Goal: Transaction & Acquisition: Purchase product/service

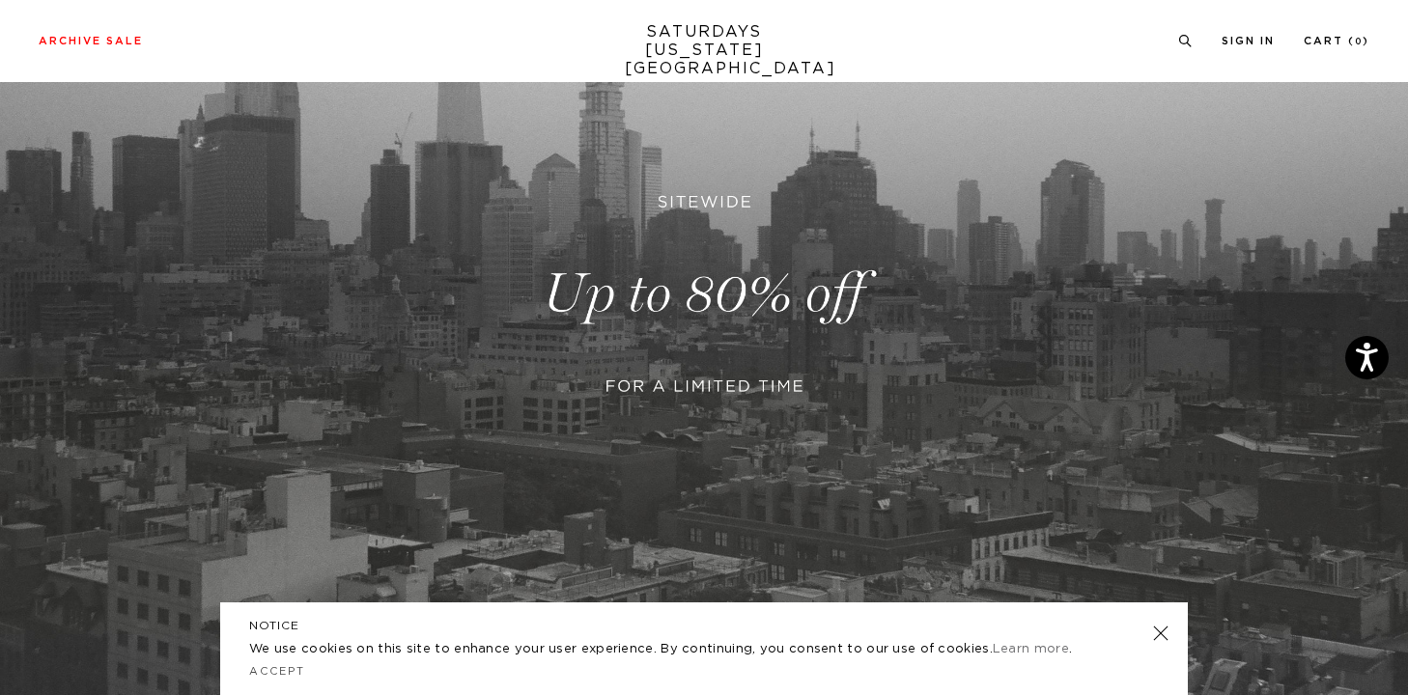
scroll to position [330, 0]
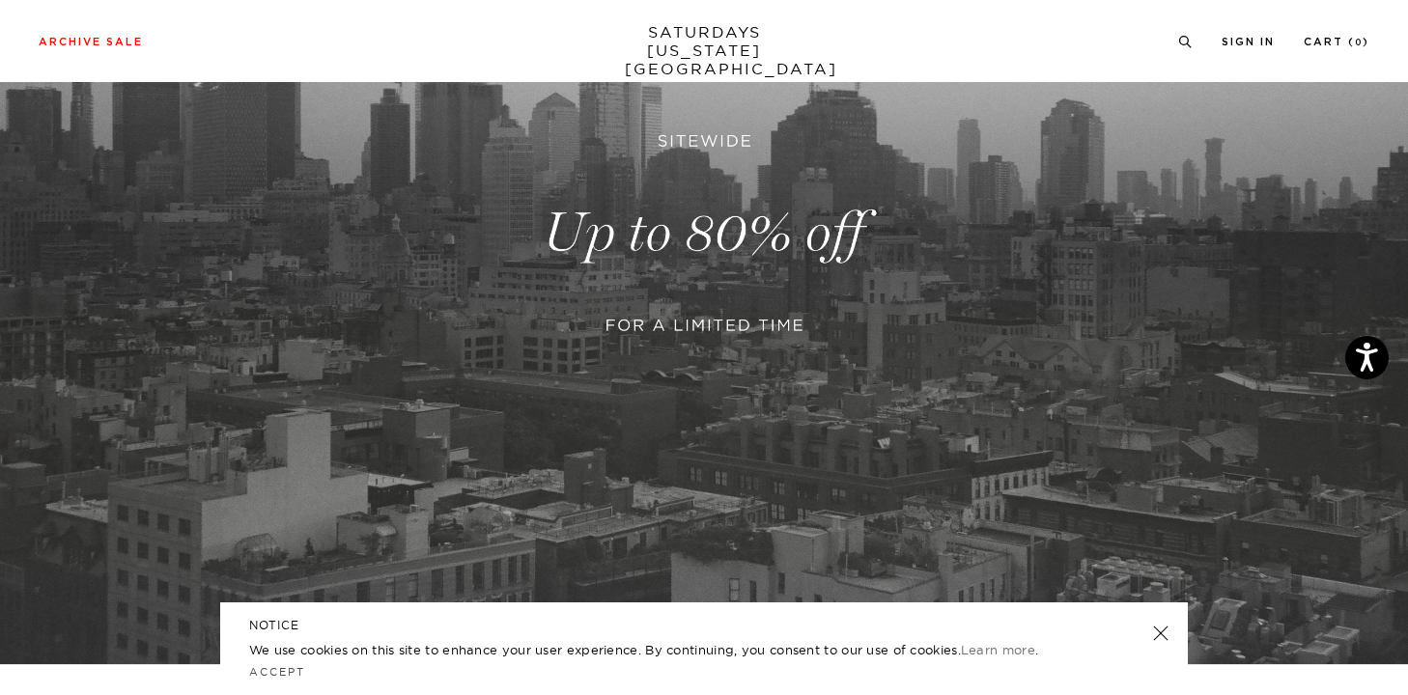
click at [1169, 629] on link at bounding box center [1160, 633] width 27 height 27
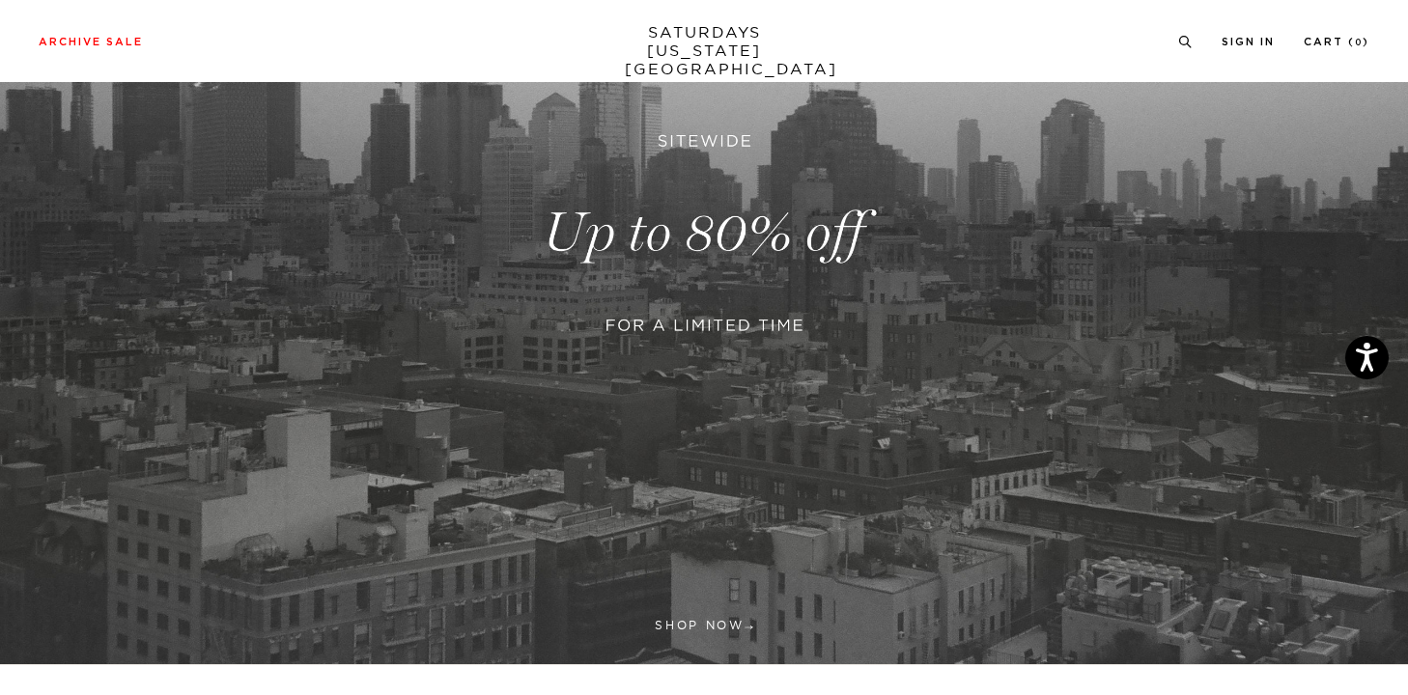
scroll to position [599, 0]
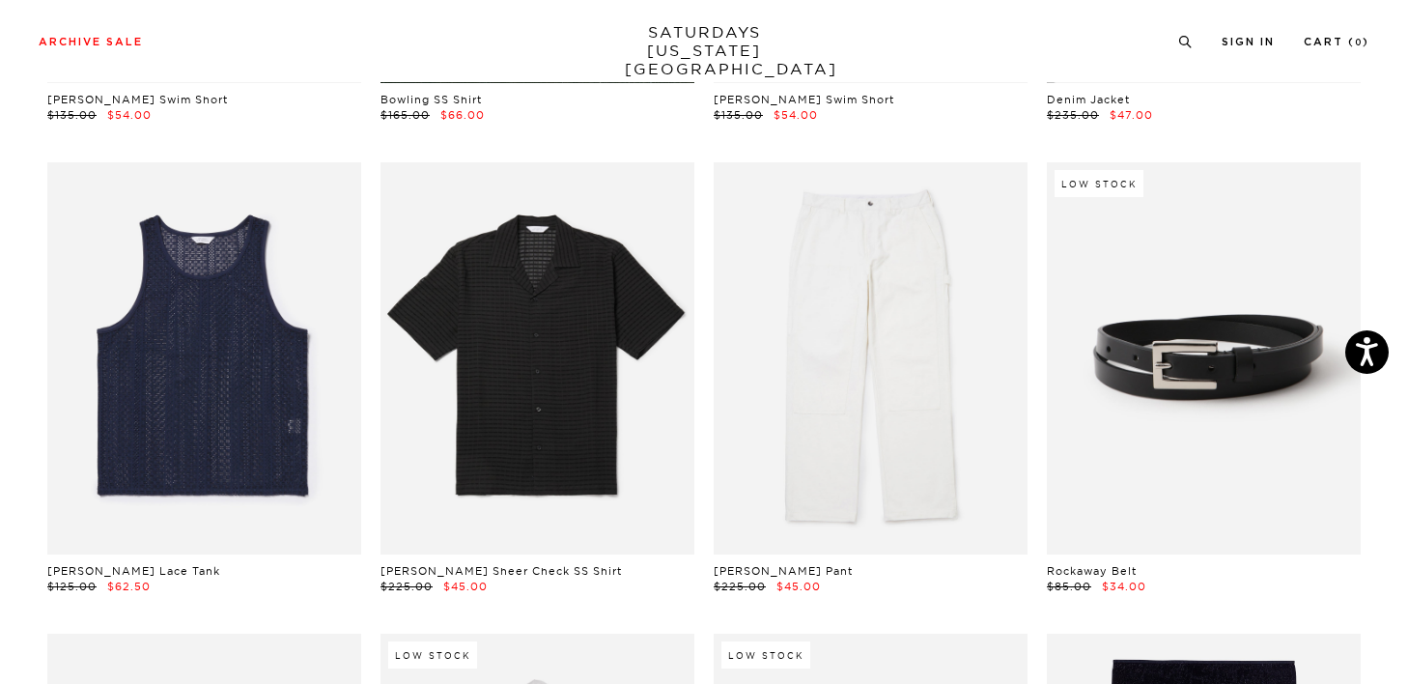
scroll to position [998, 0]
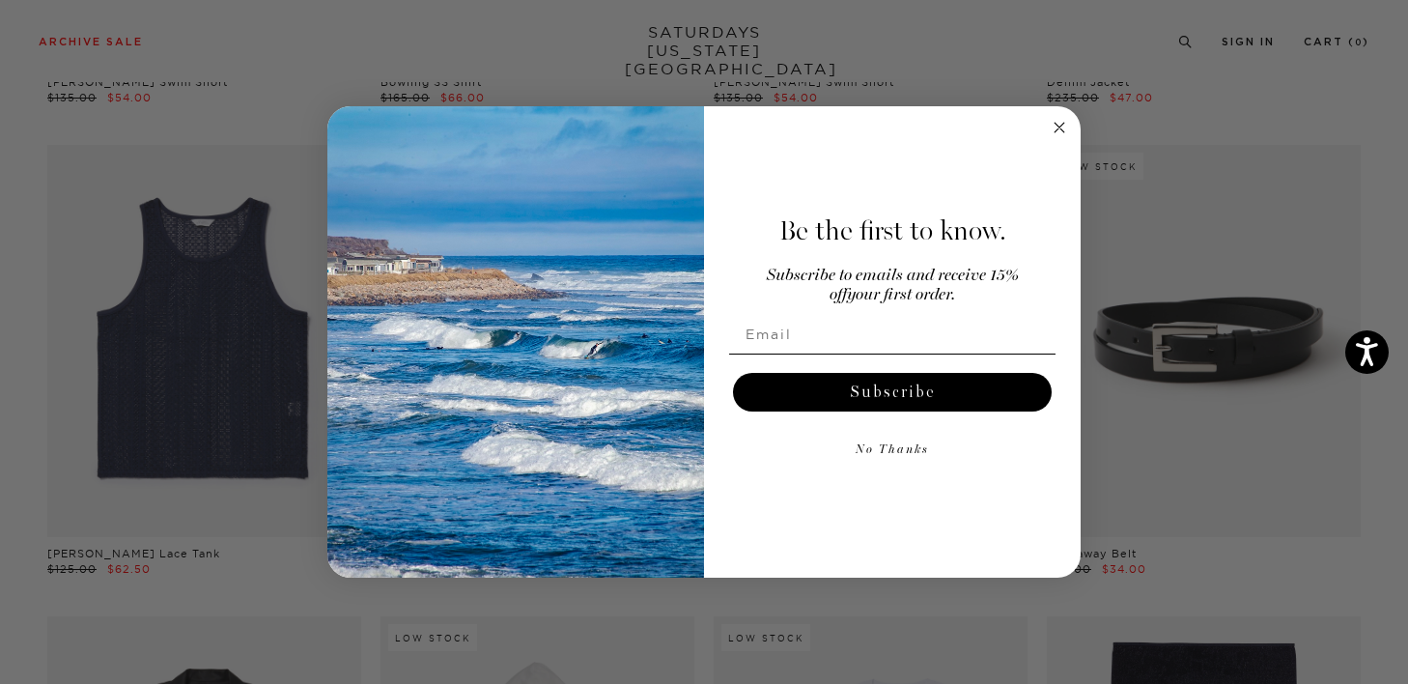
click at [1056, 124] on icon "Close dialog" at bounding box center [1060, 128] width 10 height 10
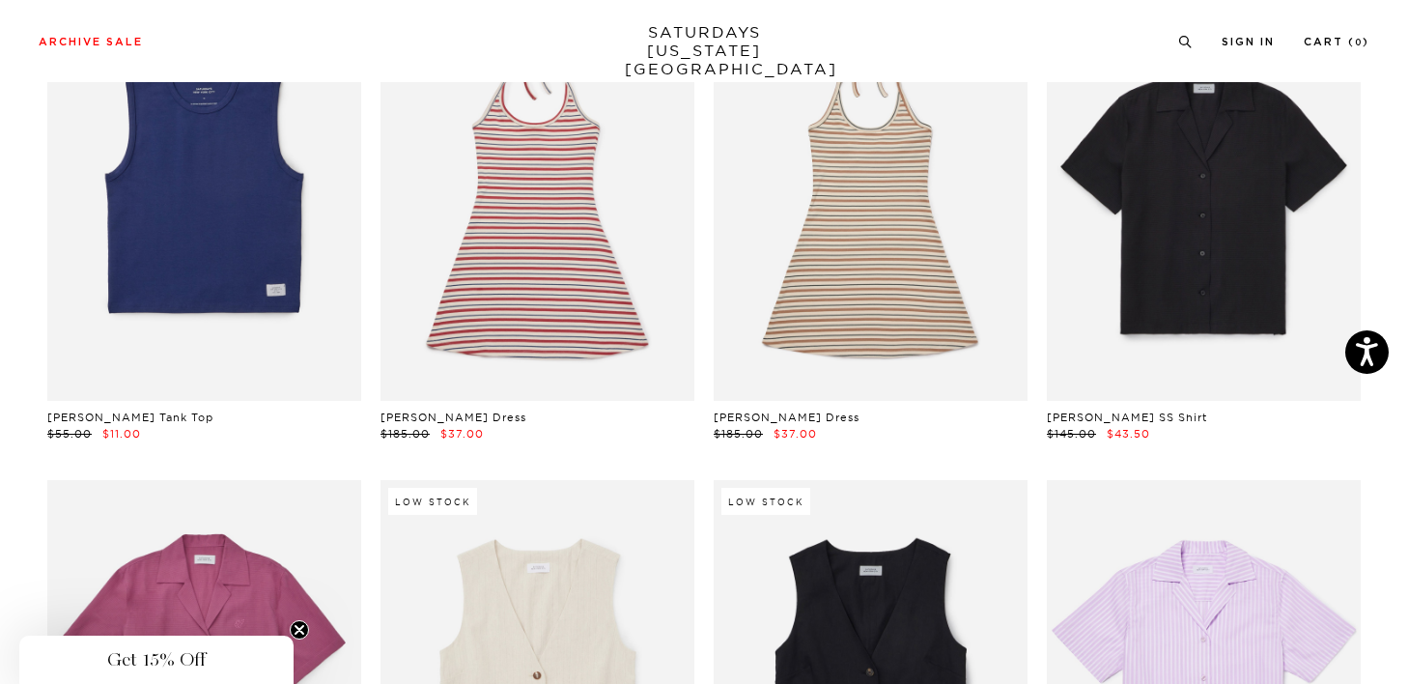
scroll to position [23289, 0]
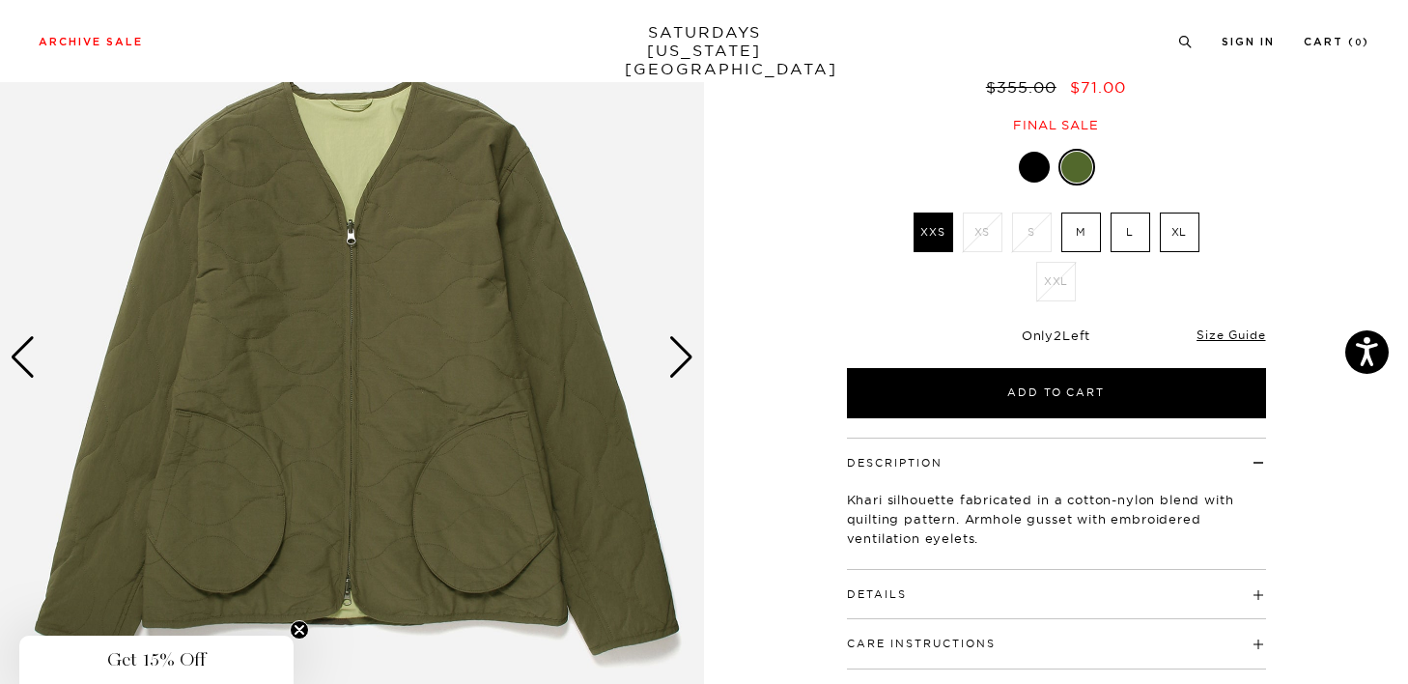
scroll to position [320, 0]
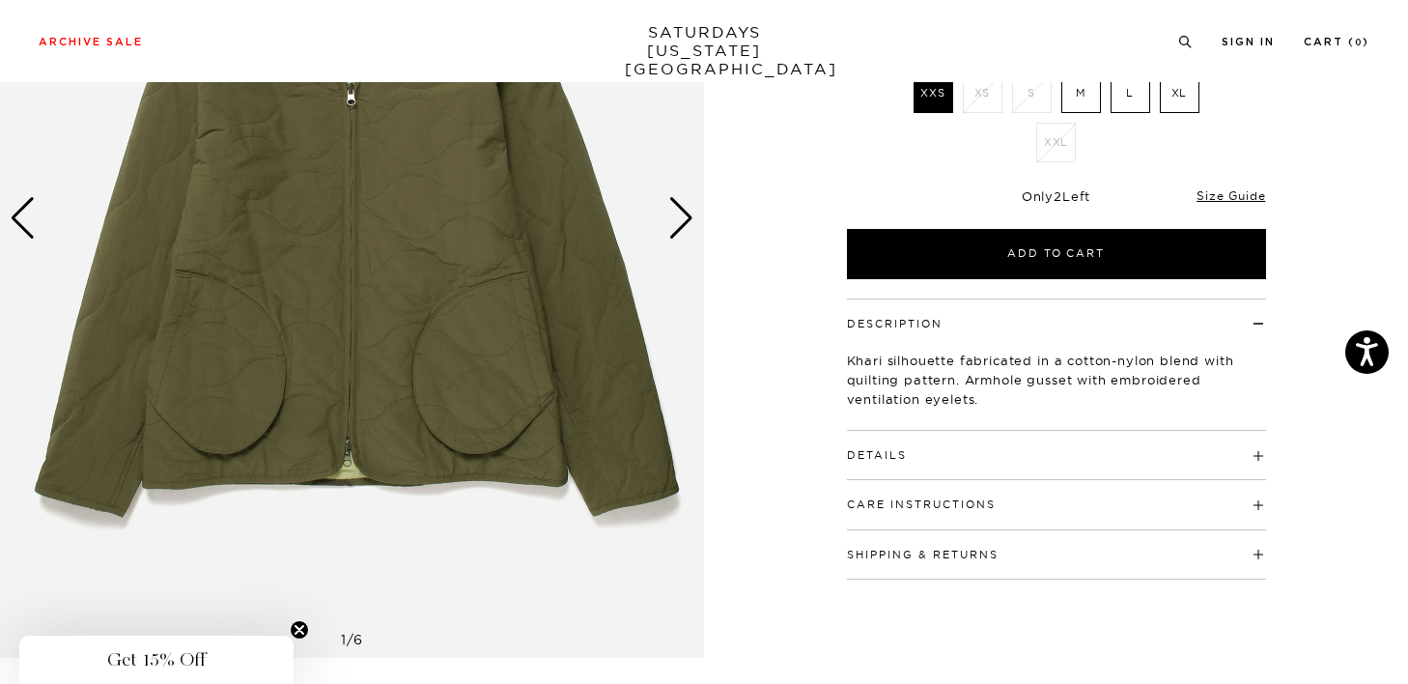
click at [902, 456] on button "Details" at bounding box center [877, 455] width 60 height 11
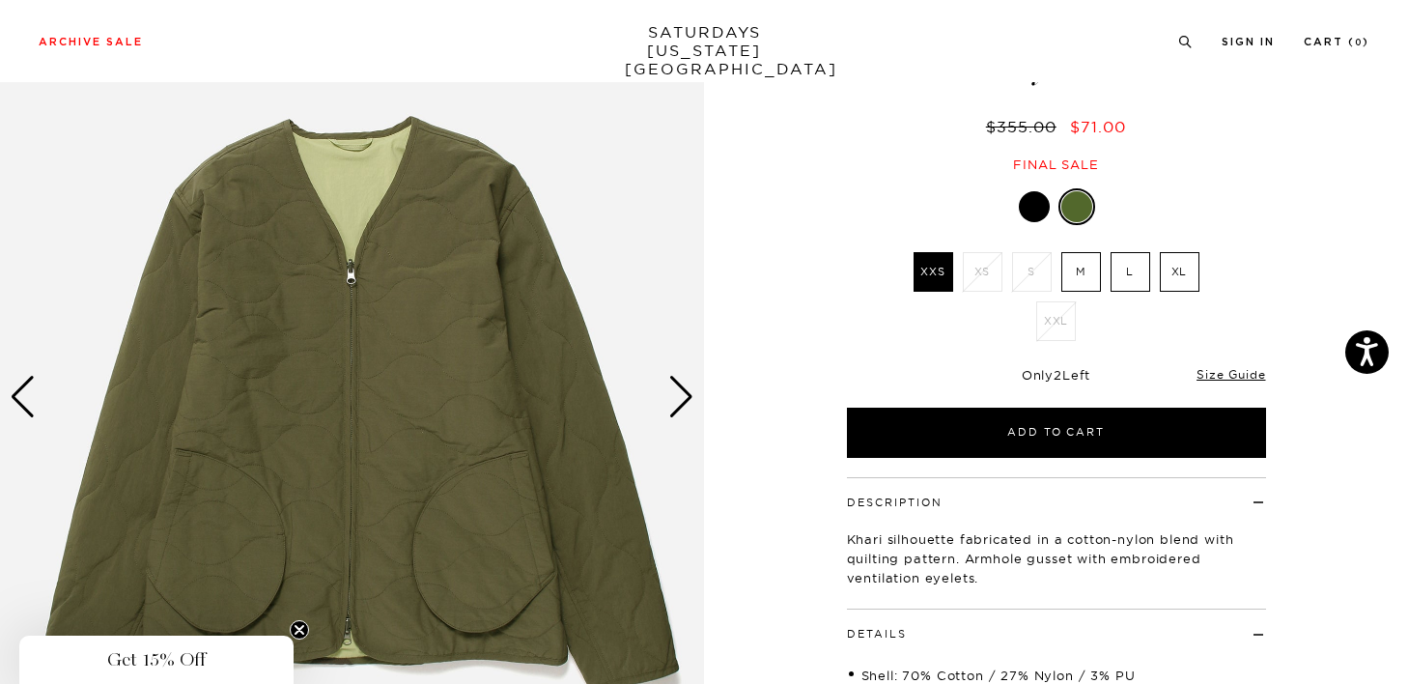
scroll to position [140, 0]
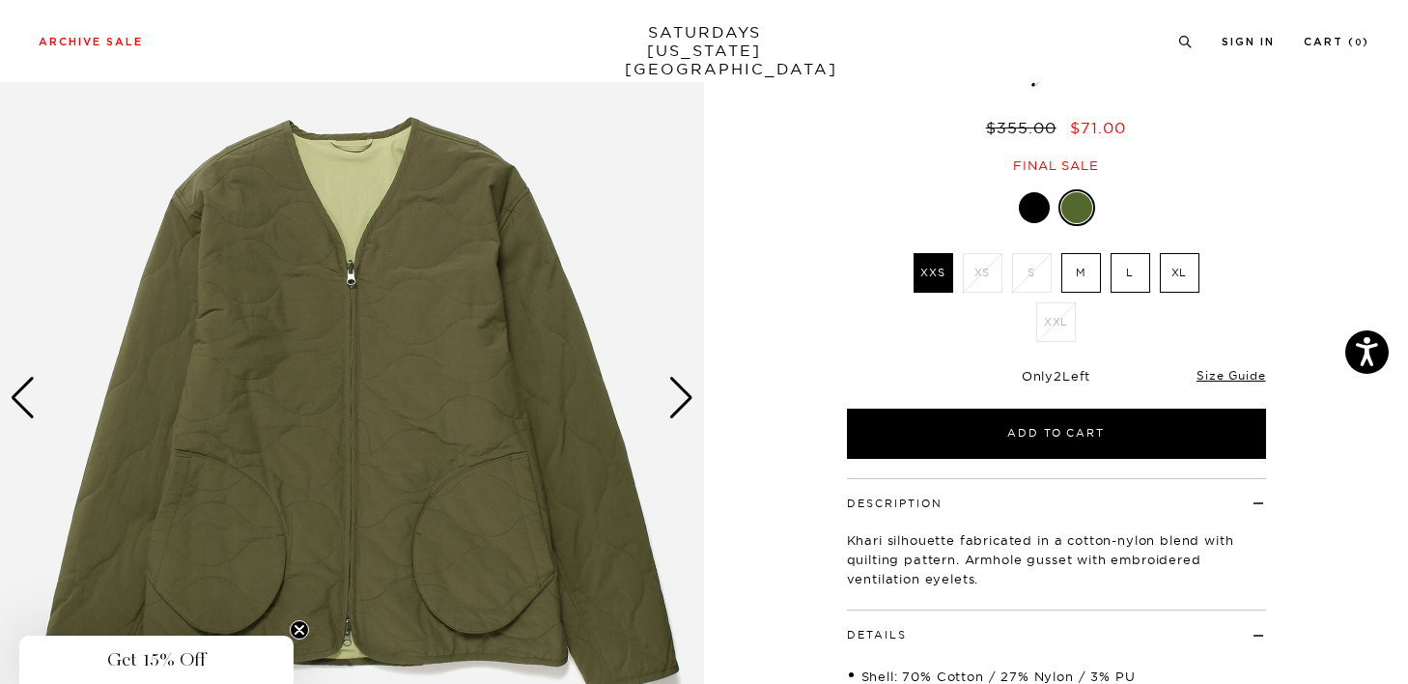
click at [673, 404] on div "Next slide" at bounding box center [681, 398] width 26 height 42
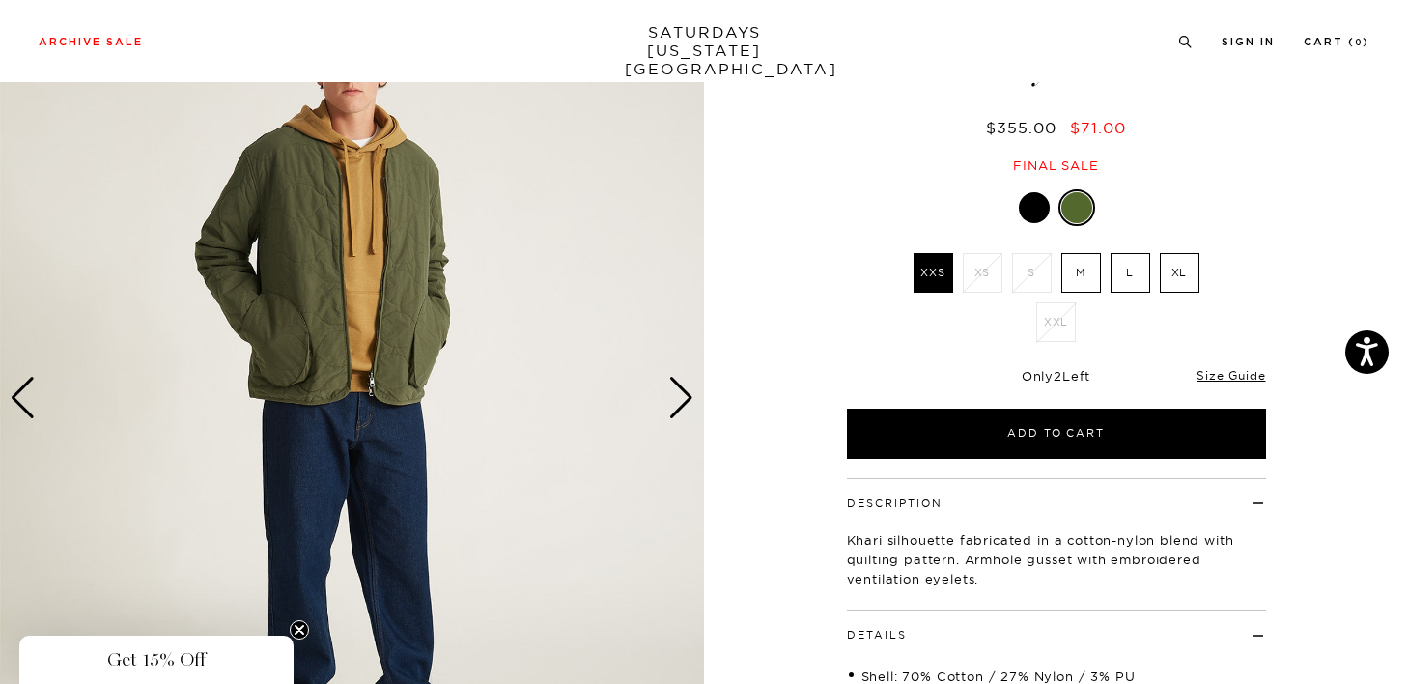
click at [673, 404] on div "Next slide" at bounding box center [681, 398] width 26 height 42
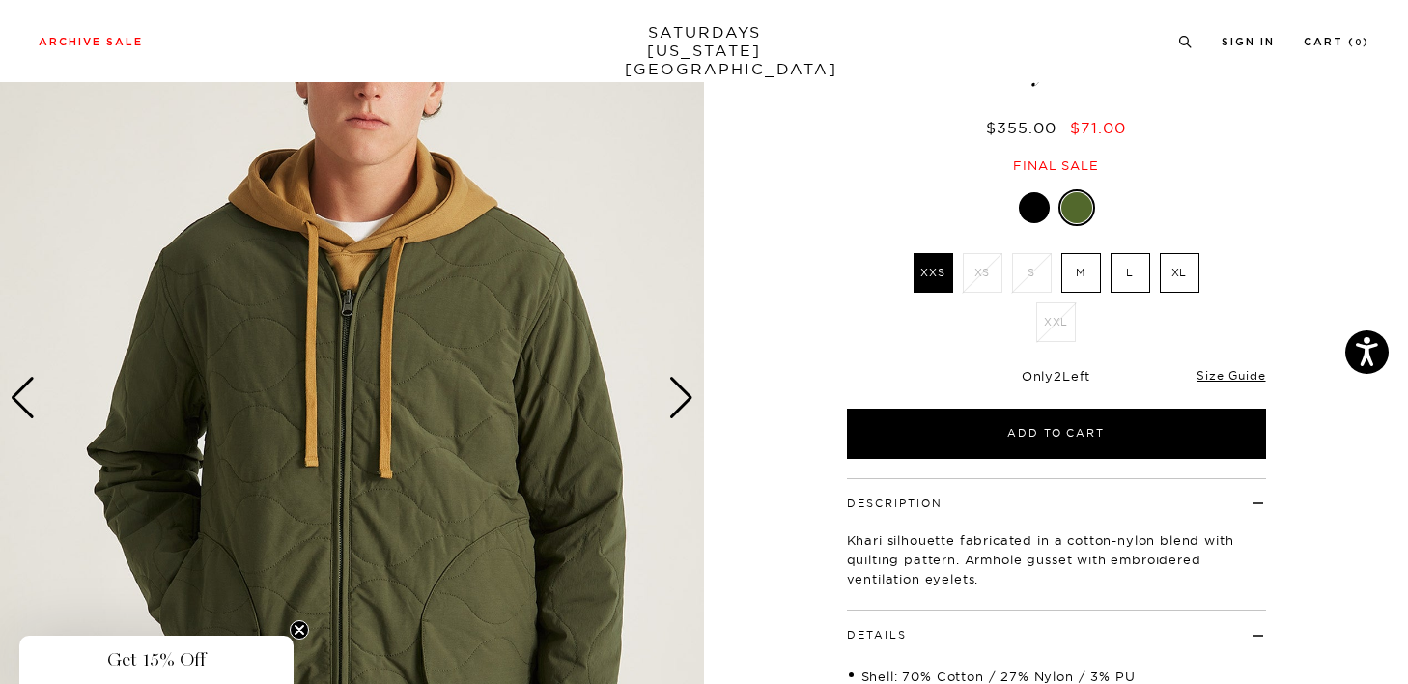
click at [673, 404] on div "Next slide" at bounding box center [681, 398] width 26 height 42
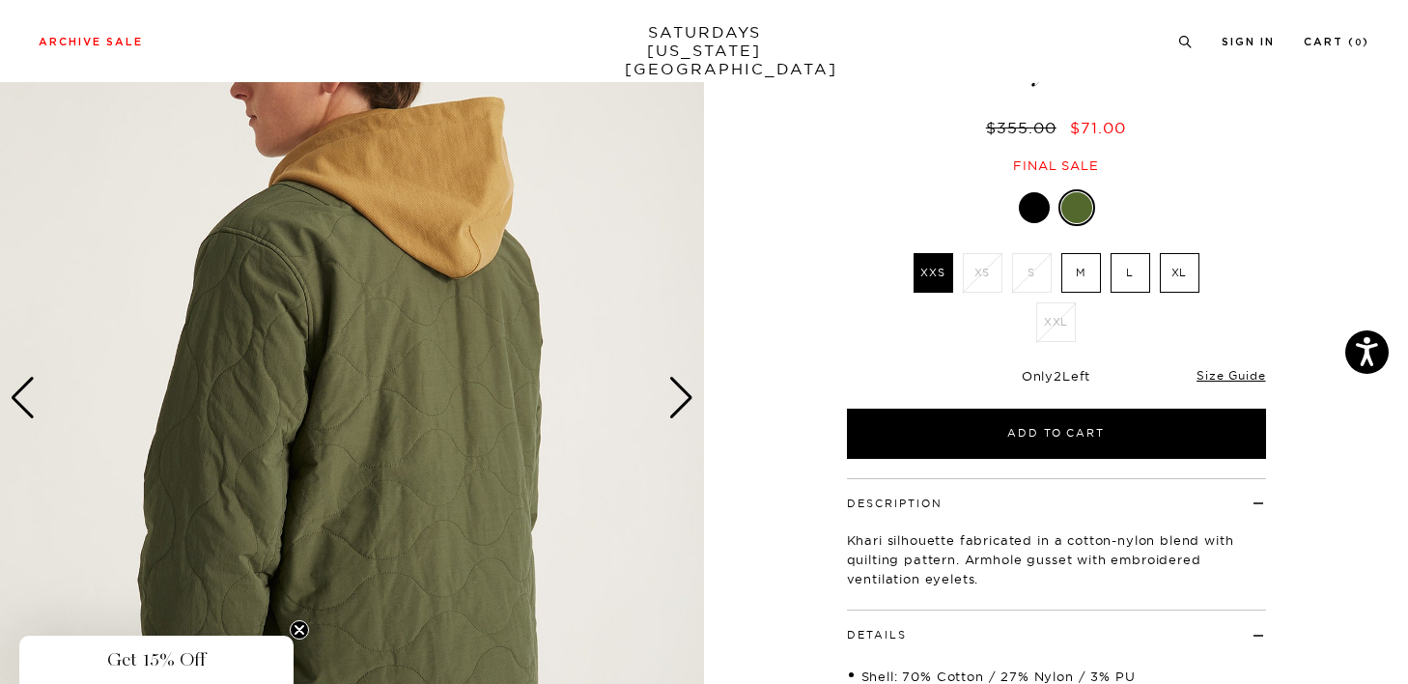
click at [673, 404] on div "Next slide" at bounding box center [681, 398] width 26 height 42
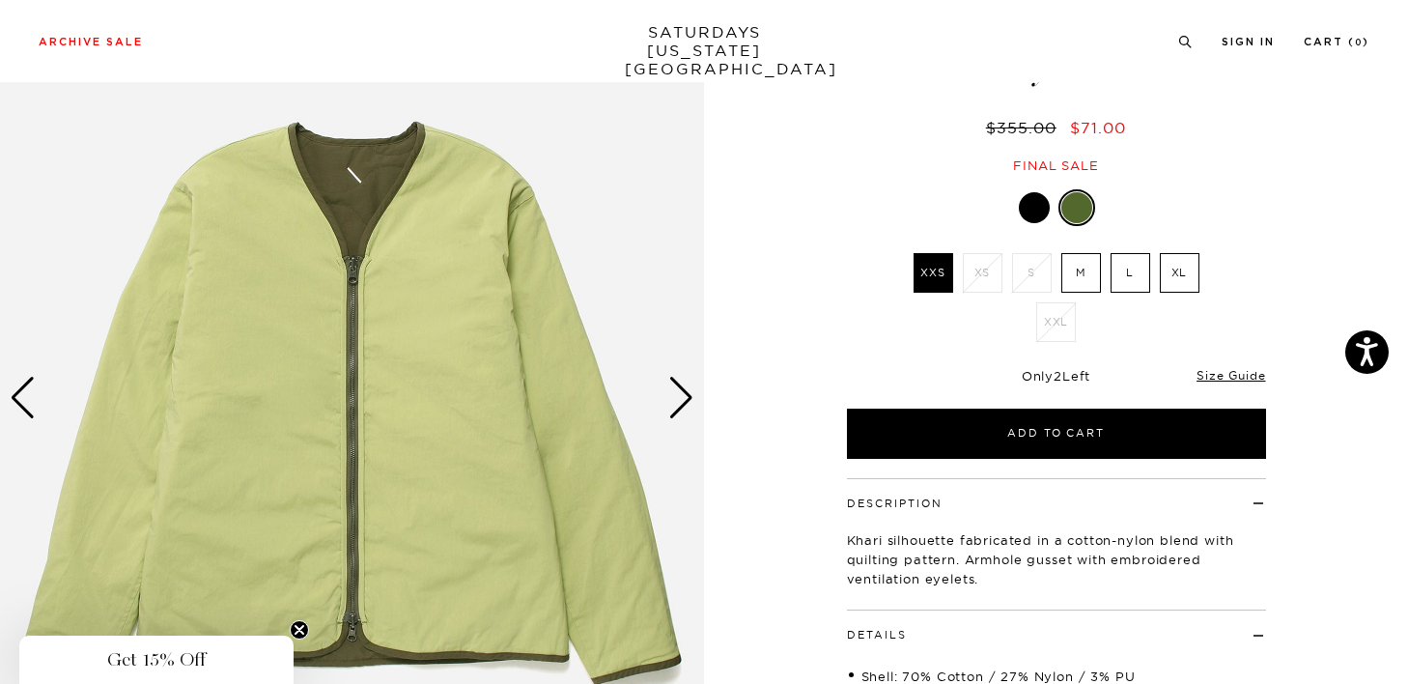
click at [681, 397] on div "Next slide" at bounding box center [681, 398] width 26 height 42
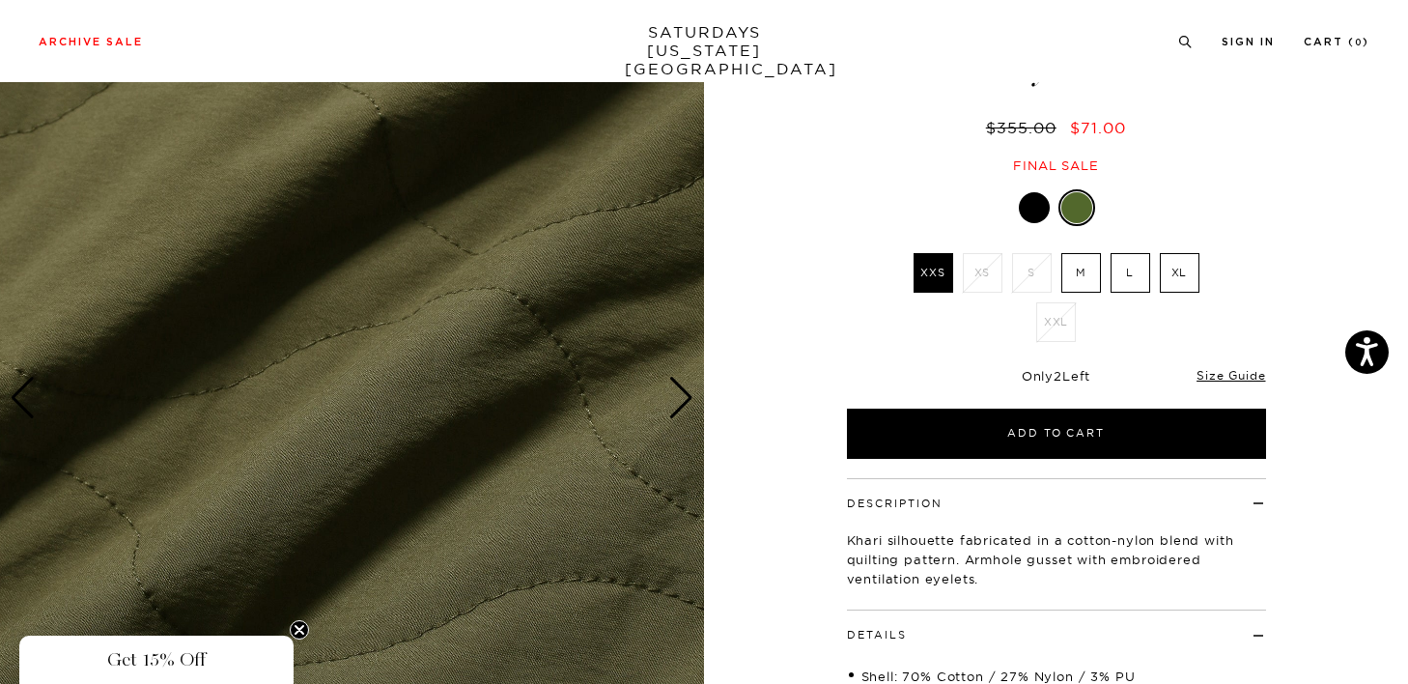
click at [681, 397] on div "Next slide" at bounding box center [681, 398] width 26 height 42
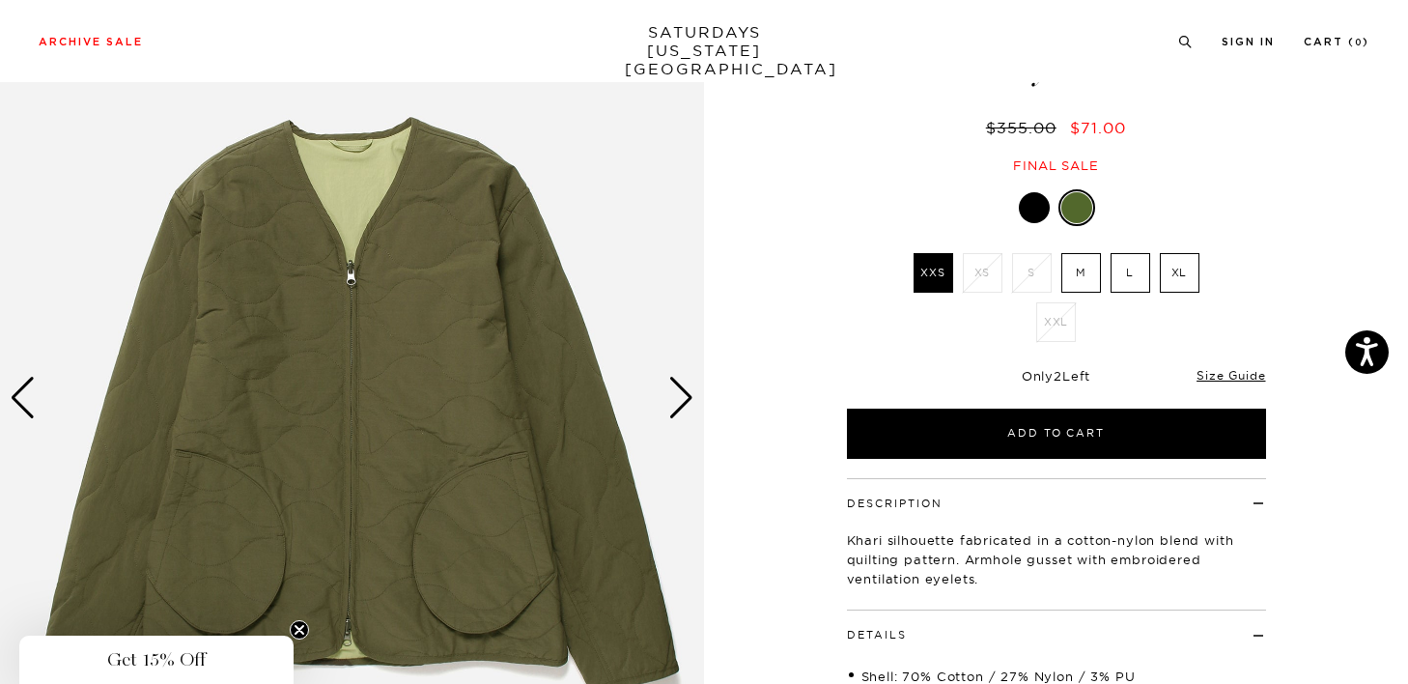
click at [681, 397] on div "Next slide" at bounding box center [681, 398] width 26 height 42
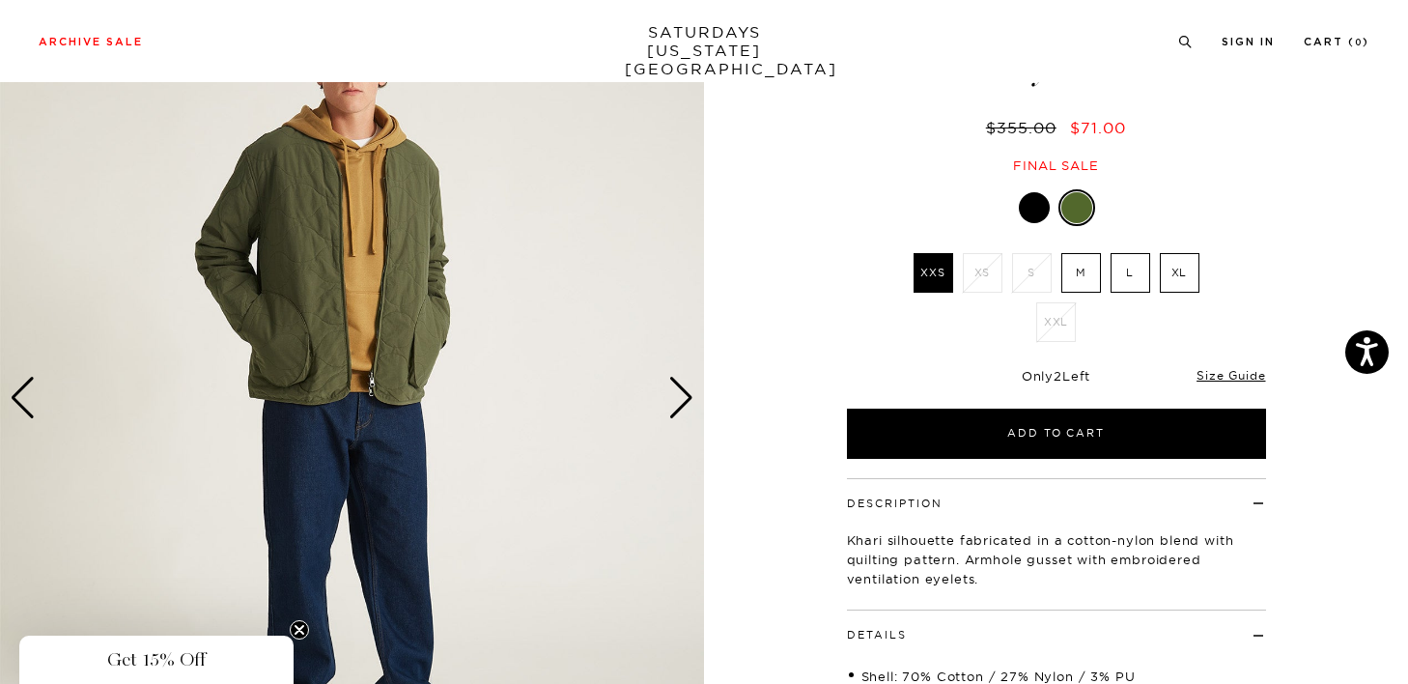
click at [685, 399] on div "Next slide" at bounding box center [681, 398] width 26 height 42
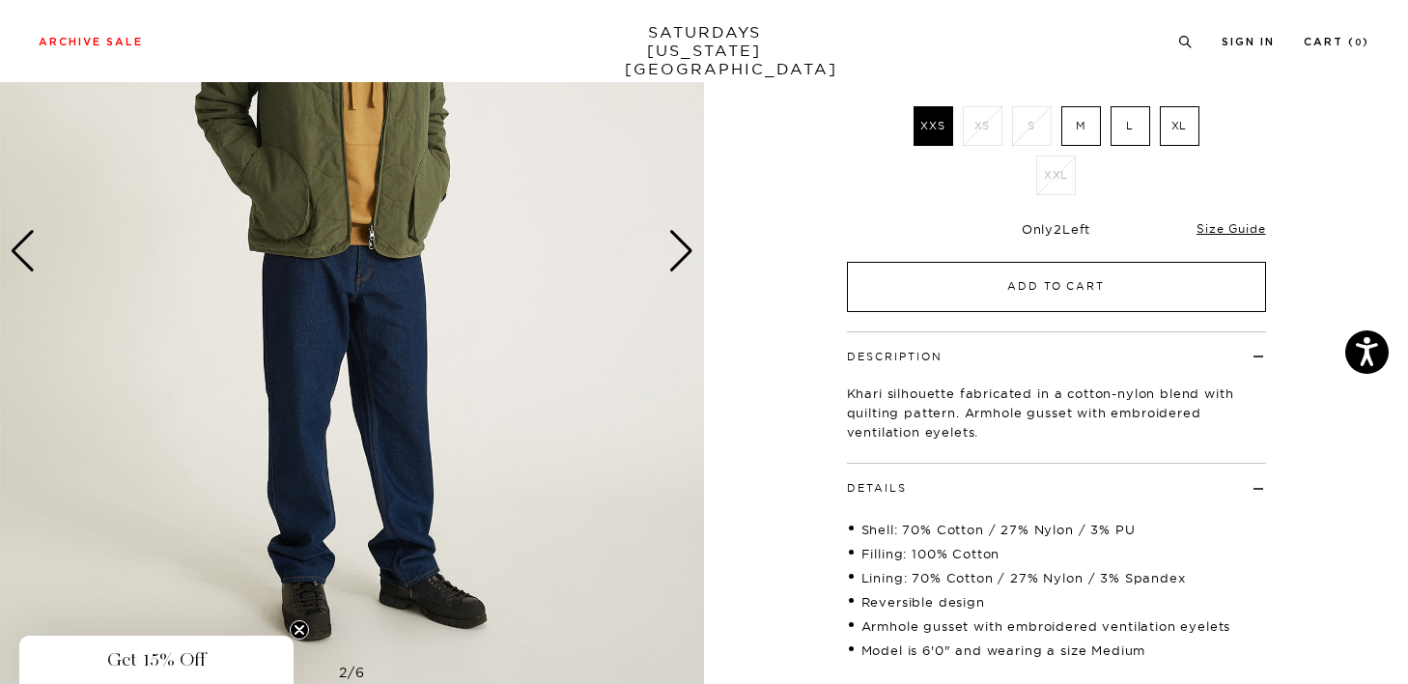
scroll to position [512, 0]
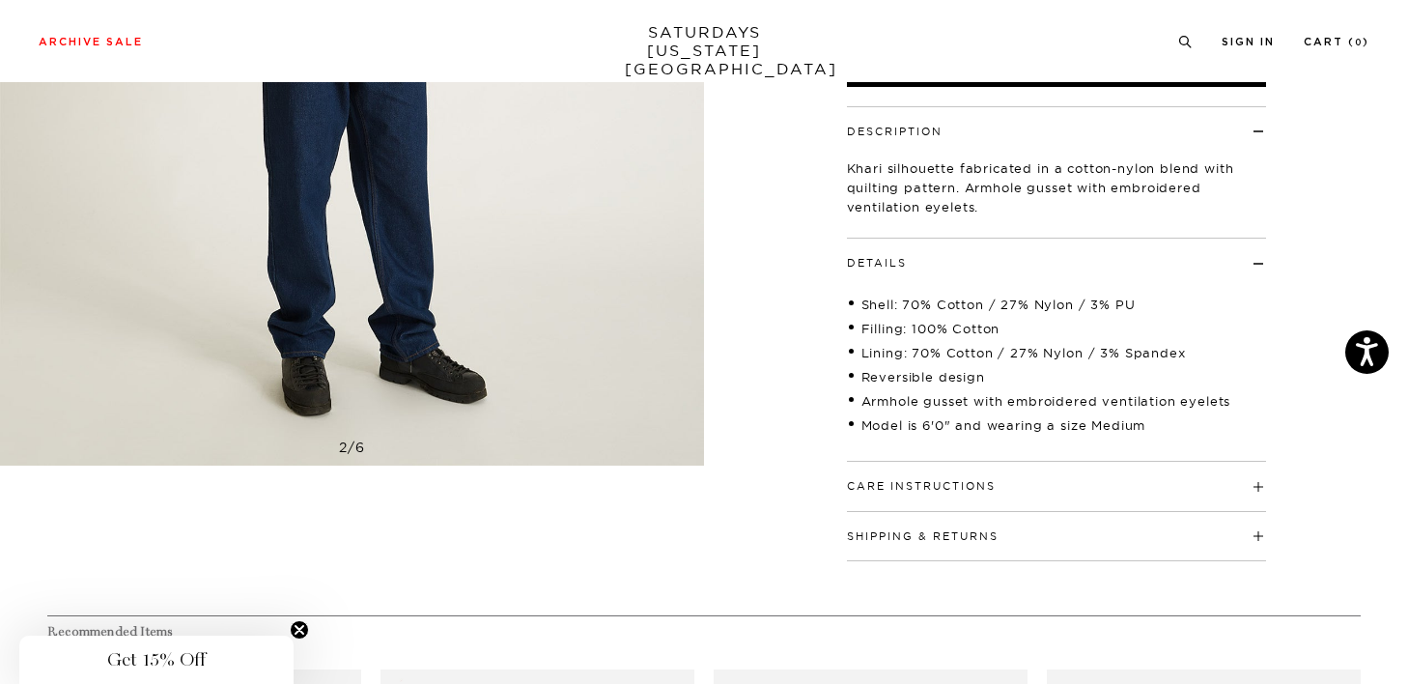
click at [886, 536] on button "Shipping & Returns" at bounding box center [923, 536] width 152 height 11
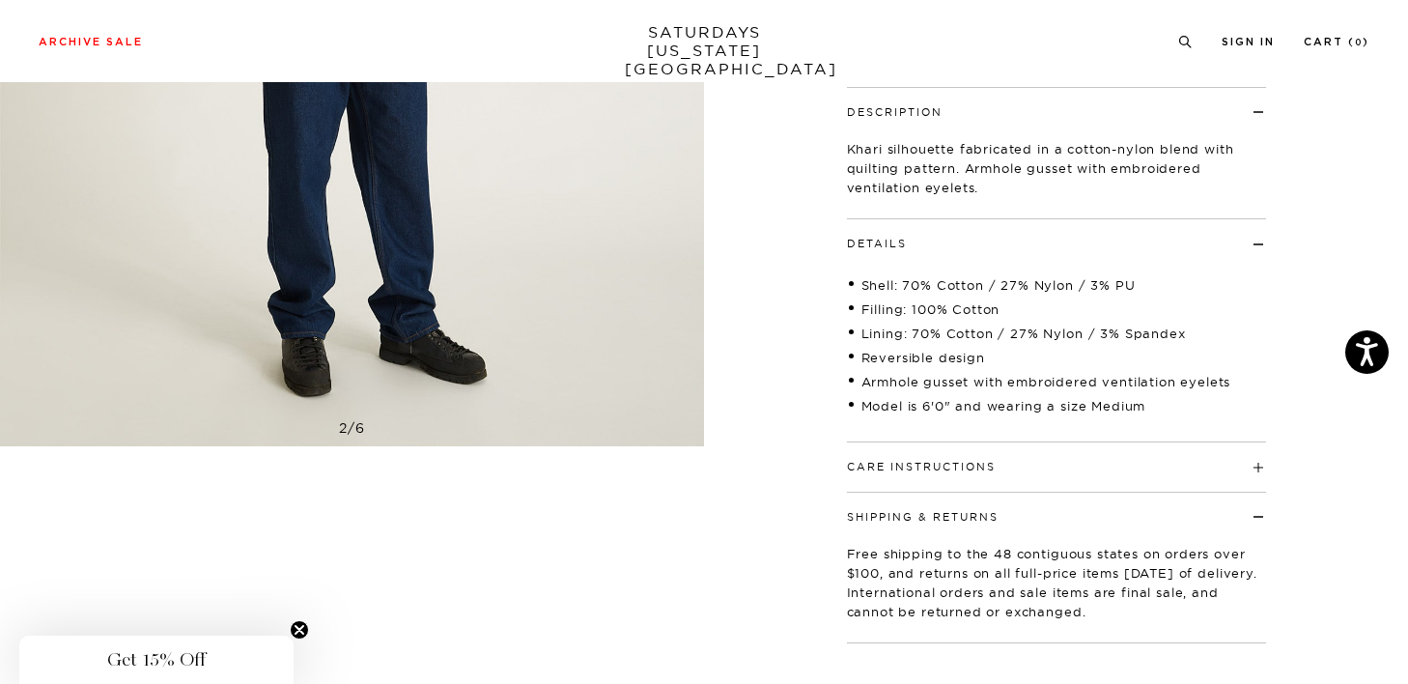
scroll to position [533, 0]
click at [895, 553] on p "Free shipping to the 48 contiguous states on orders over $100, and returns on a…" at bounding box center [1056, 580] width 419 height 77
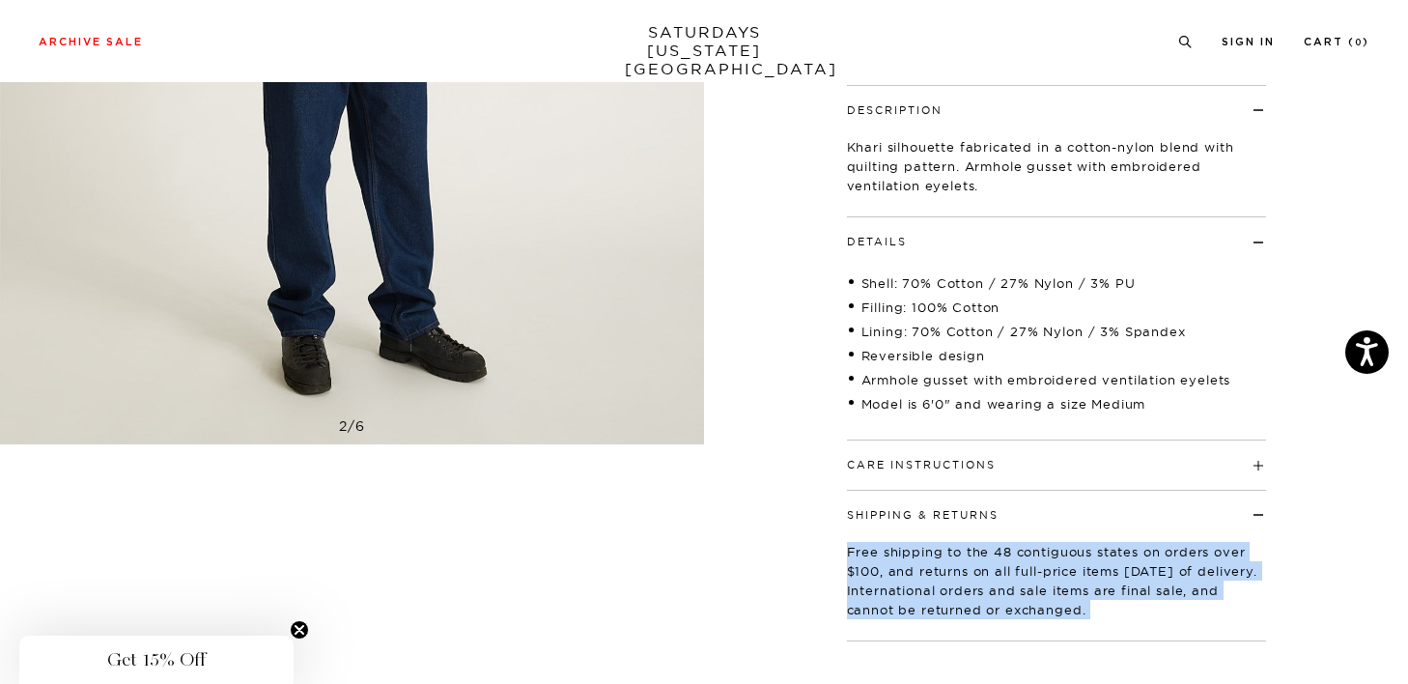
click at [895, 553] on p "Free shipping to the 48 contiguous states on orders over $100, and returns on a…" at bounding box center [1056, 580] width 419 height 77
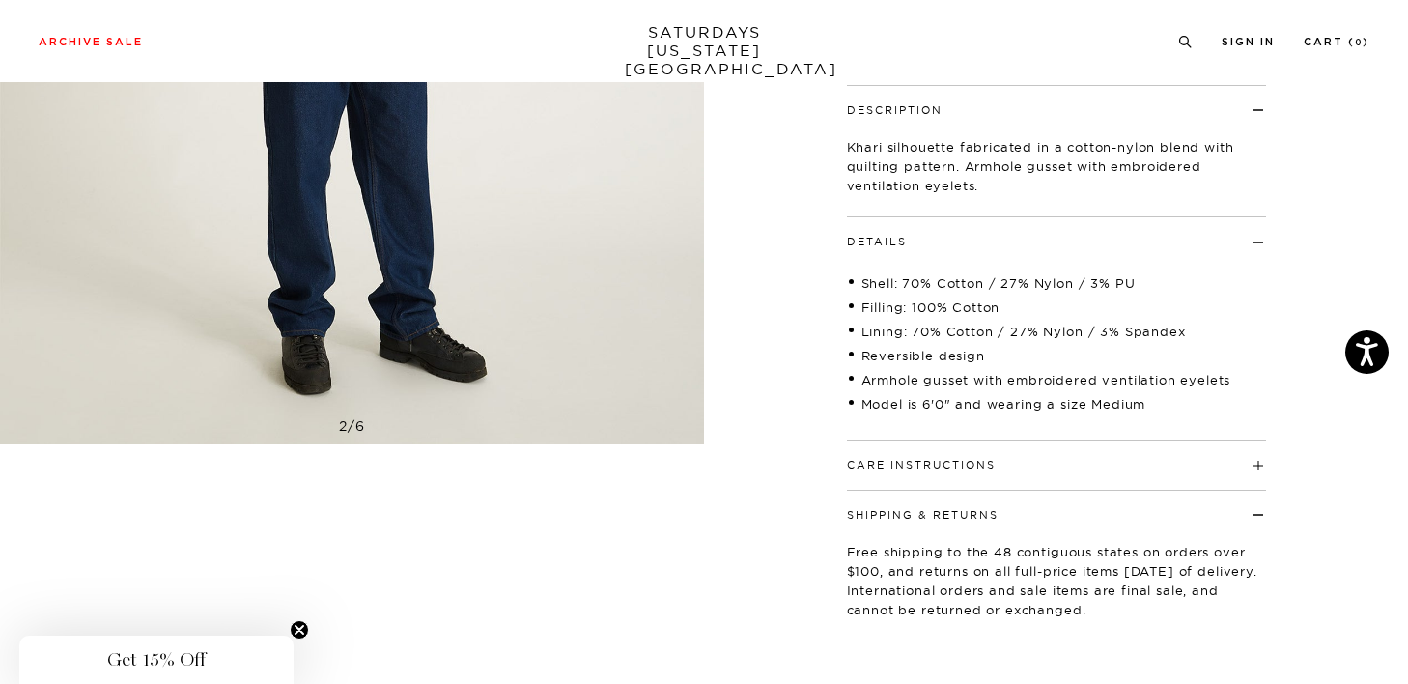
click at [918, 561] on p "Free shipping to the 48 contiguous states on orders over $100, and returns on a…" at bounding box center [1056, 580] width 419 height 77
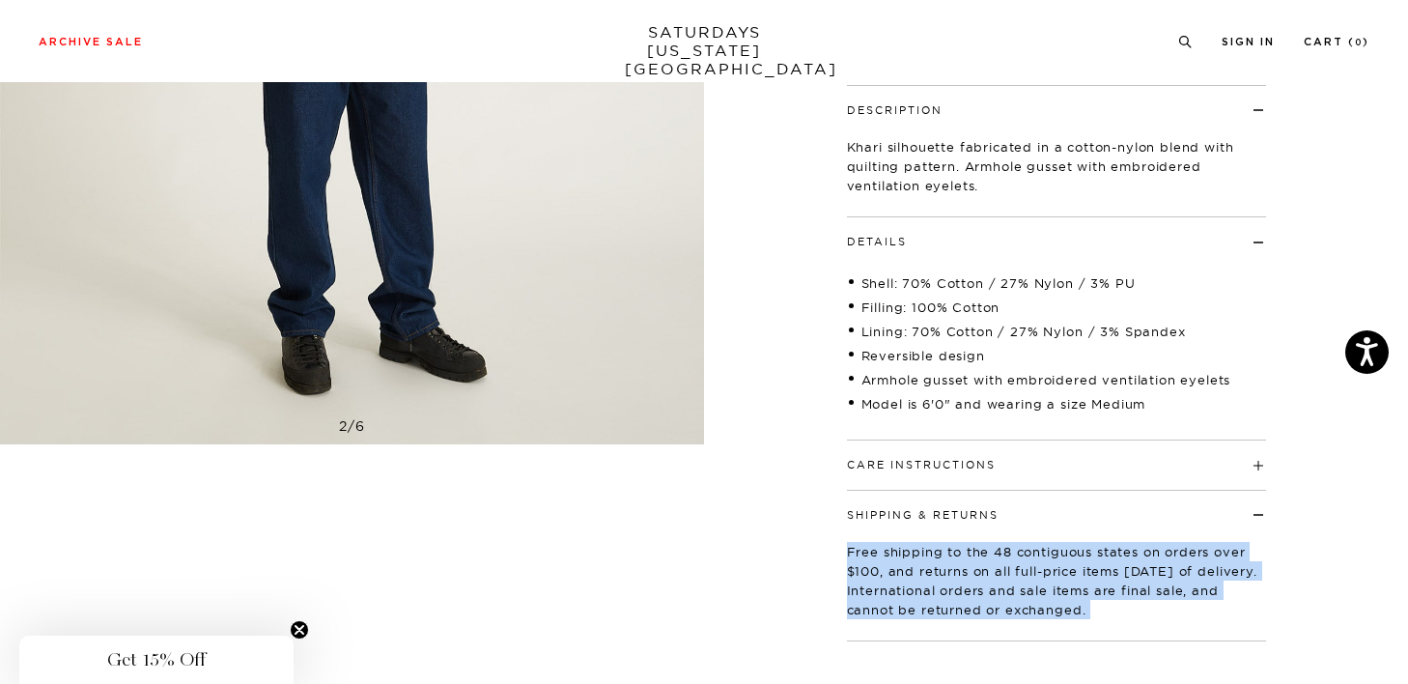
click at [918, 561] on p "Free shipping to the 48 contiguous states on orders over $100, and returns on a…" at bounding box center [1056, 580] width 419 height 77
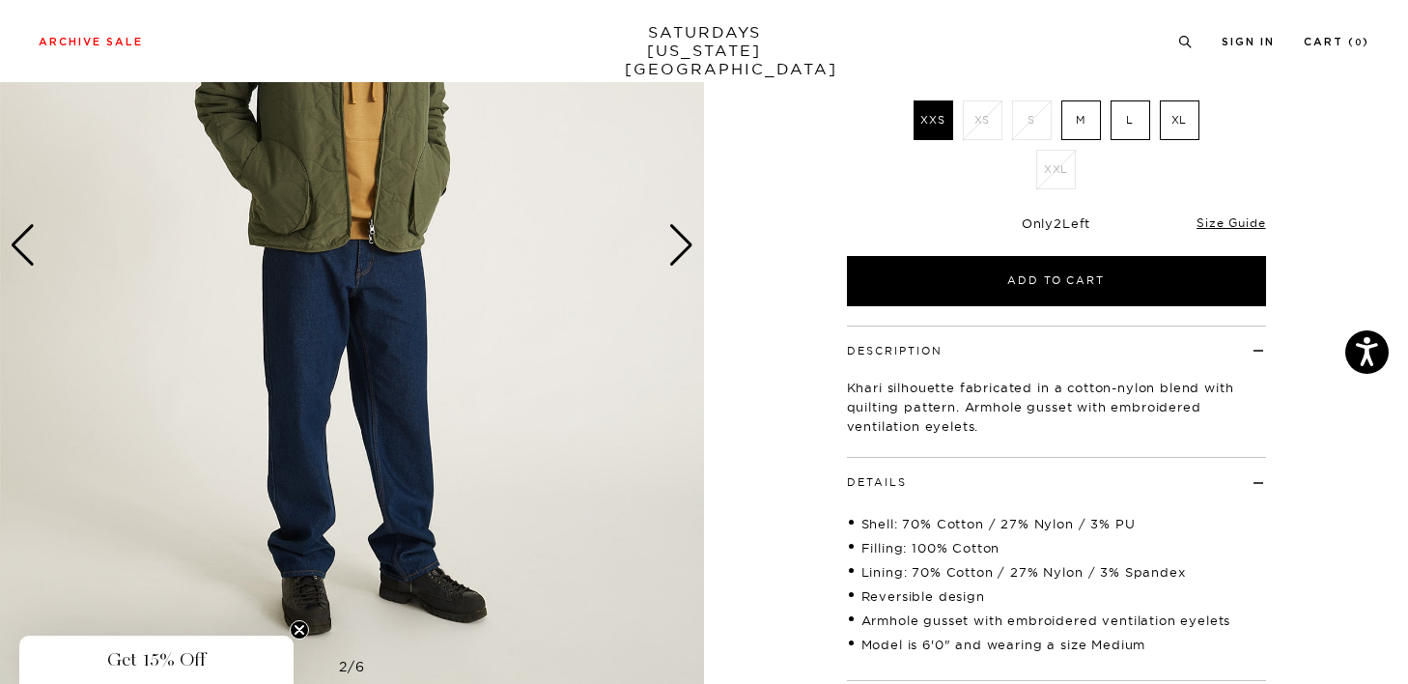
scroll to position [103, 0]
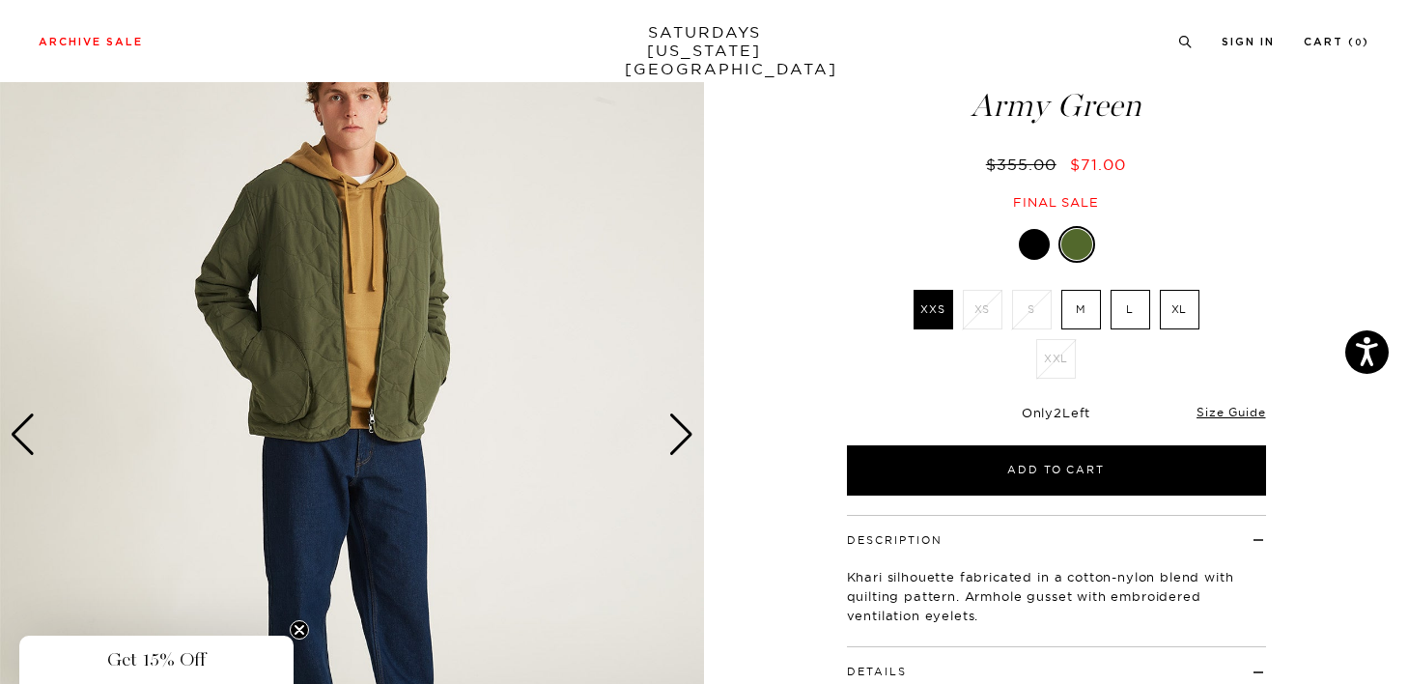
click at [675, 437] on div "Next slide" at bounding box center [681, 434] width 26 height 42
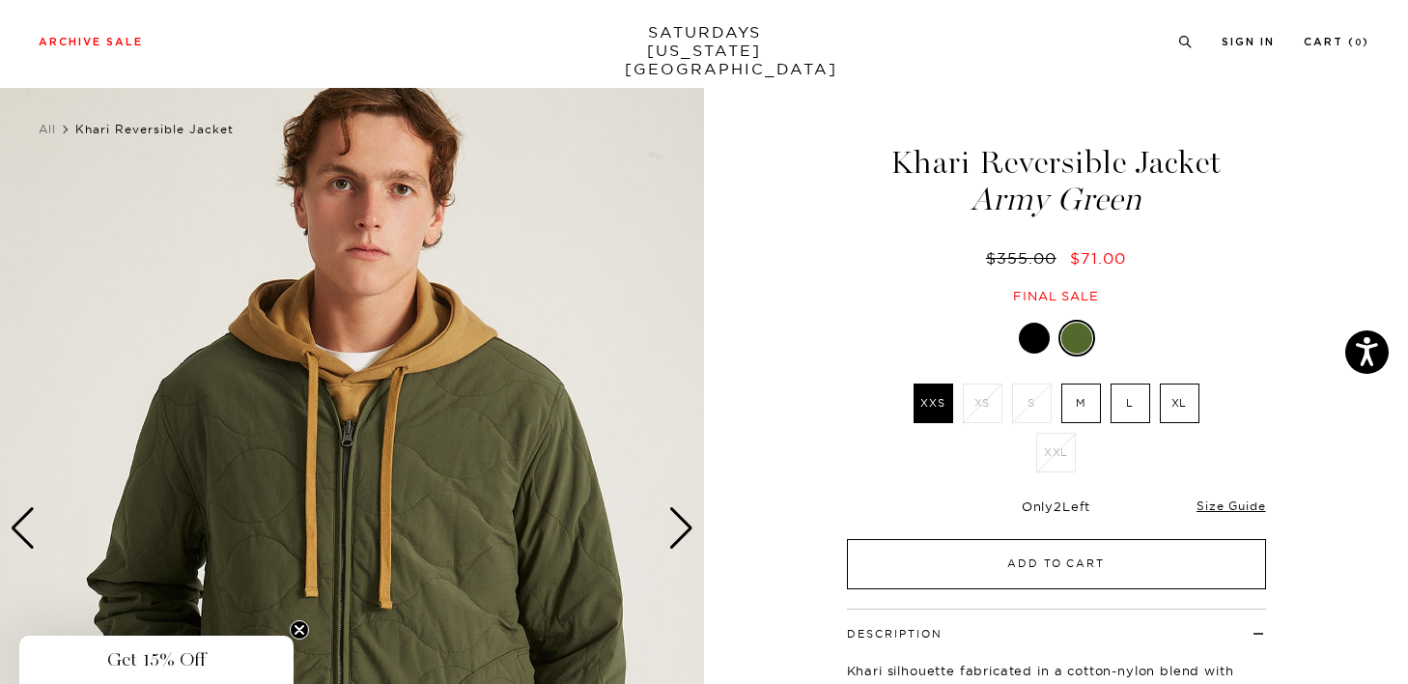
scroll to position [0, 0]
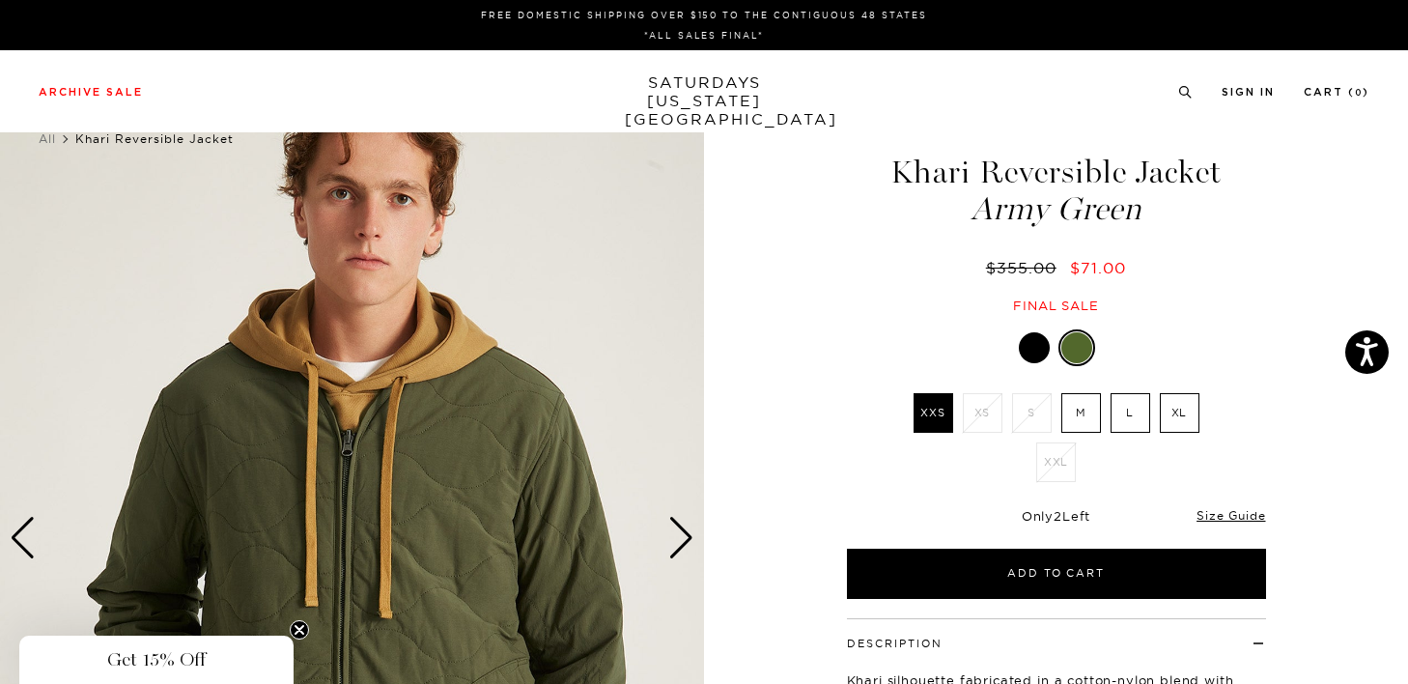
click at [938, 194] on span "Army Green" at bounding box center [1056, 209] width 425 height 32
drag, startPoint x: 938, startPoint y: 194, endPoint x: 990, endPoint y: 193, distance: 52.2
click at [990, 193] on span "Army Green" at bounding box center [1056, 209] width 425 height 32
click at [963, 167] on h1 "Khari Reversible Jacket Army Green" at bounding box center [1056, 190] width 425 height 69
drag, startPoint x: 963, startPoint y: 167, endPoint x: 1000, endPoint y: 167, distance: 36.7
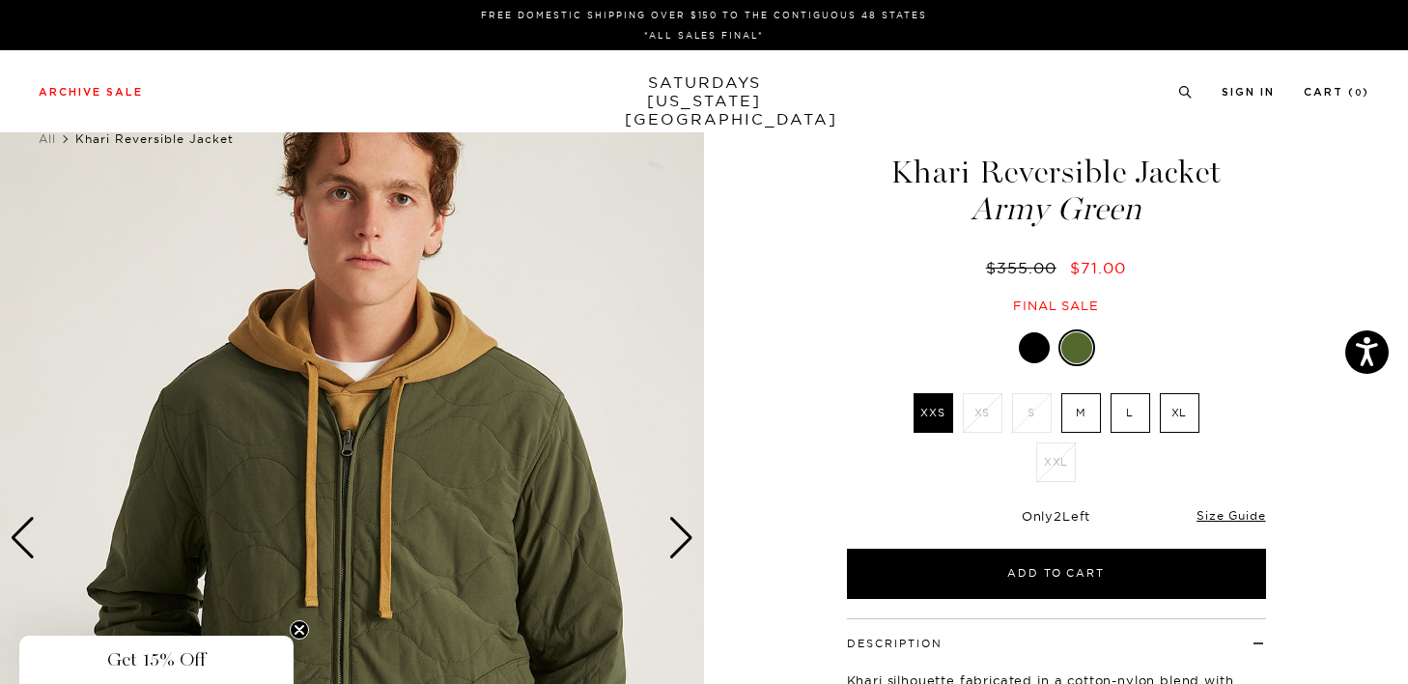
click at [1000, 167] on h1 "Khari Reversible Jacket Army Green" at bounding box center [1056, 190] width 425 height 69
copy h1 "Khari Reversible"
click at [1121, 413] on label "L" at bounding box center [1131, 413] width 40 height 40
click at [0, 0] on input "L" at bounding box center [0, 0] width 0 height 0
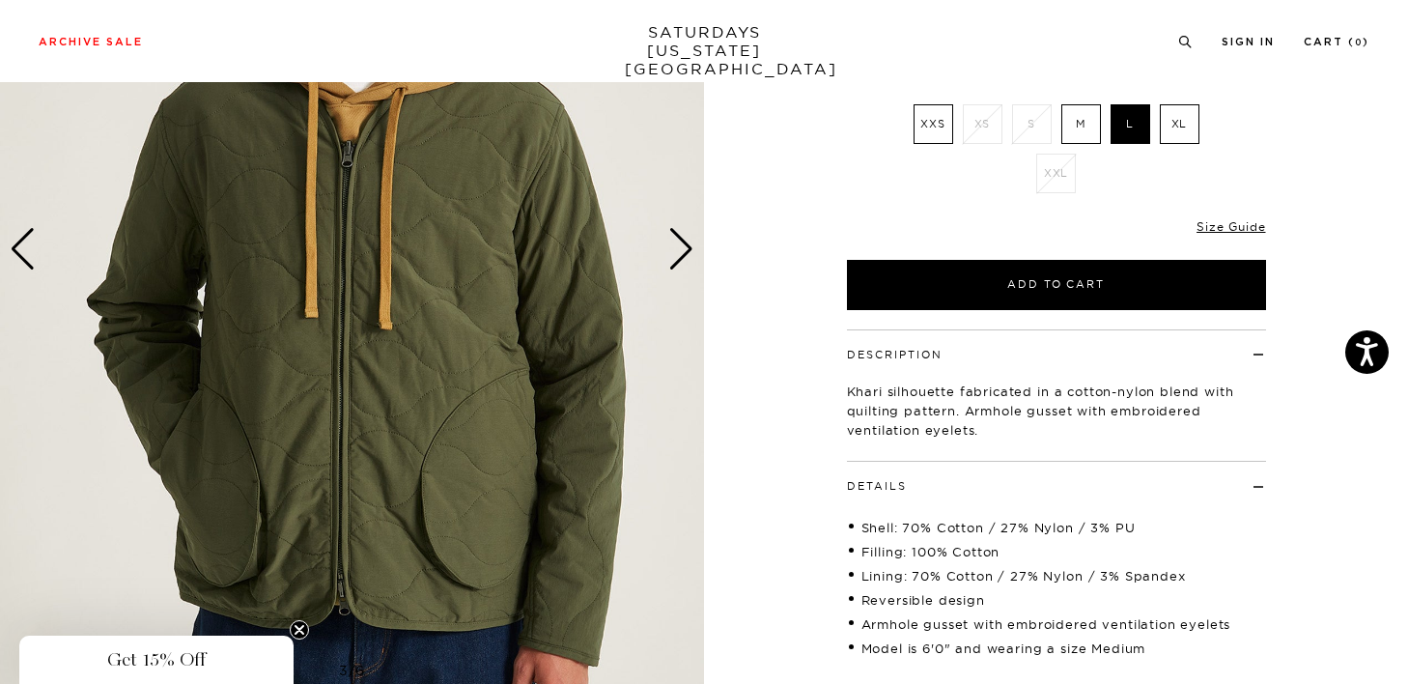
scroll to position [290, 0]
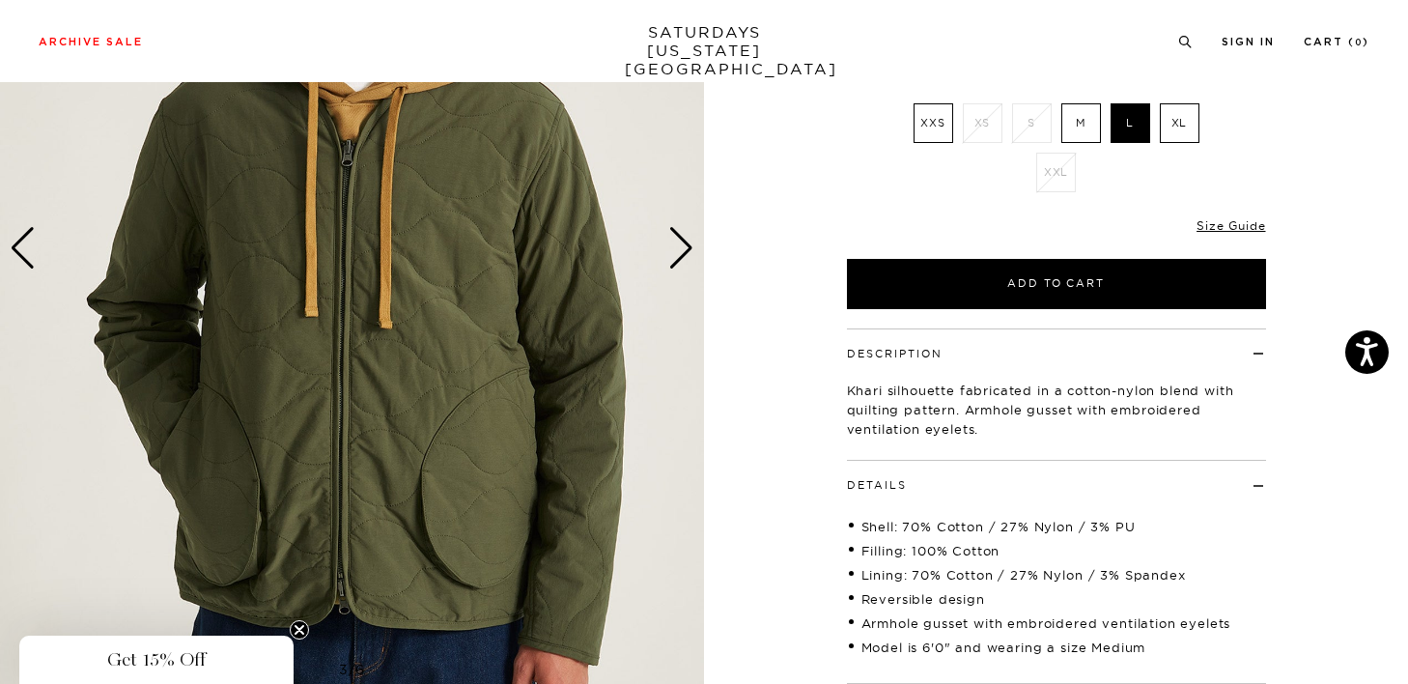
click at [674, 237] on div "Next slide" at bounding box center [681, 248] width 26 height 42
click at [687, 249] on div "Next slide" at bounding box center [681, 248] width 26 height 42
click at [681, 257] on div "Next slide" at bounding box center [681, 248] width 26 height 42
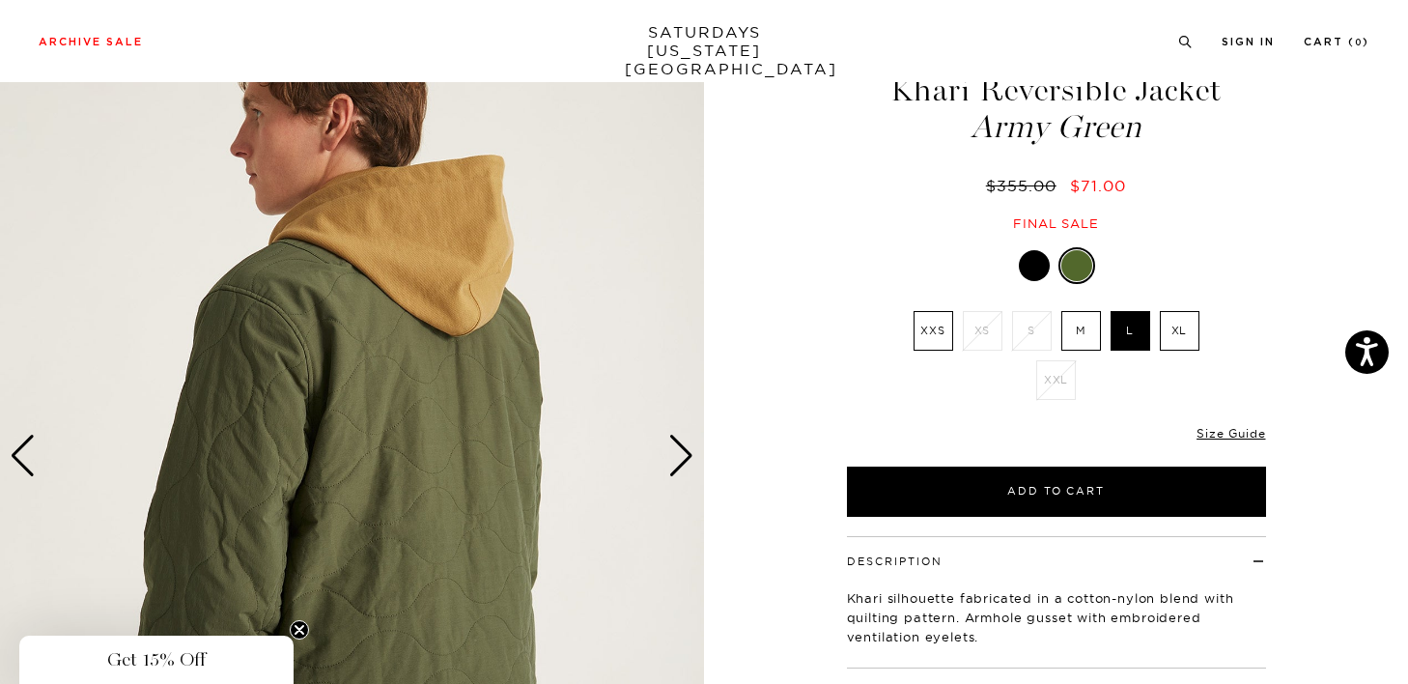
scroll to position [84, 0]
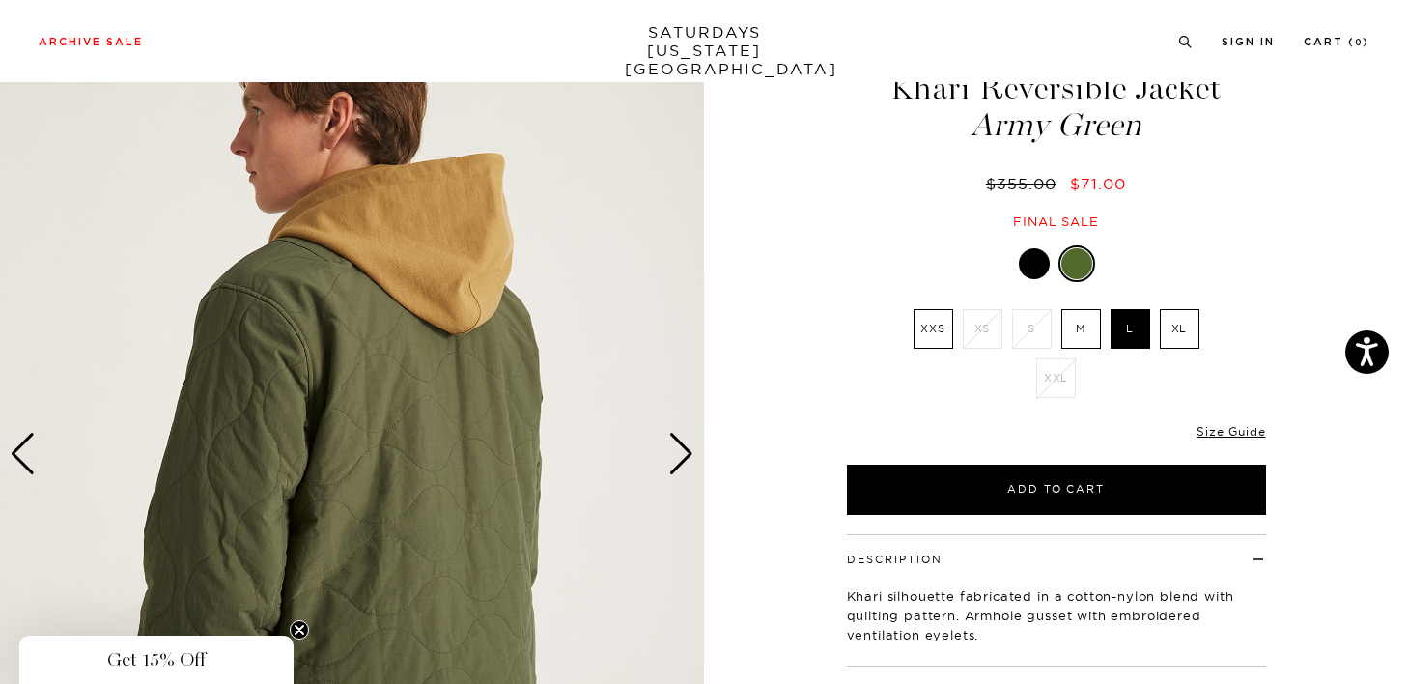
click at [672, 451] on div "Next slide" at bounding box center [681, 454] width 26 height 42
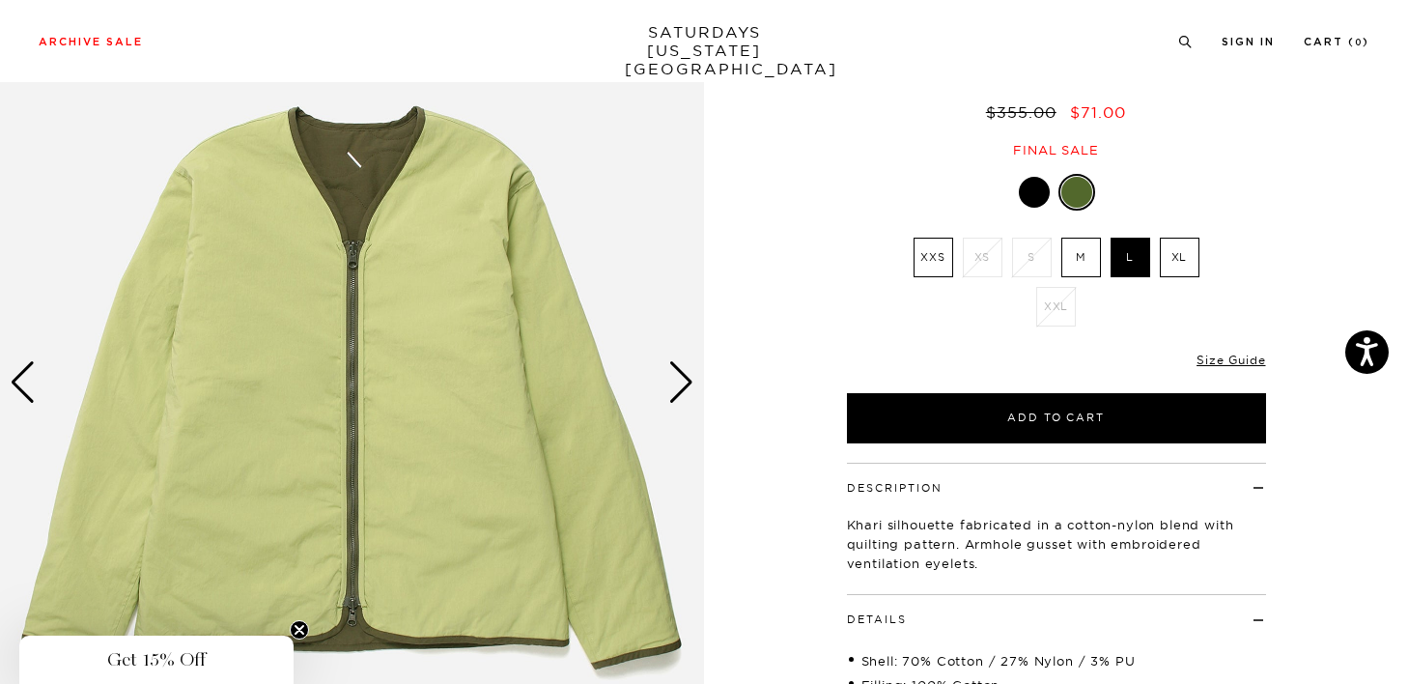
scroll to position [160, 0]
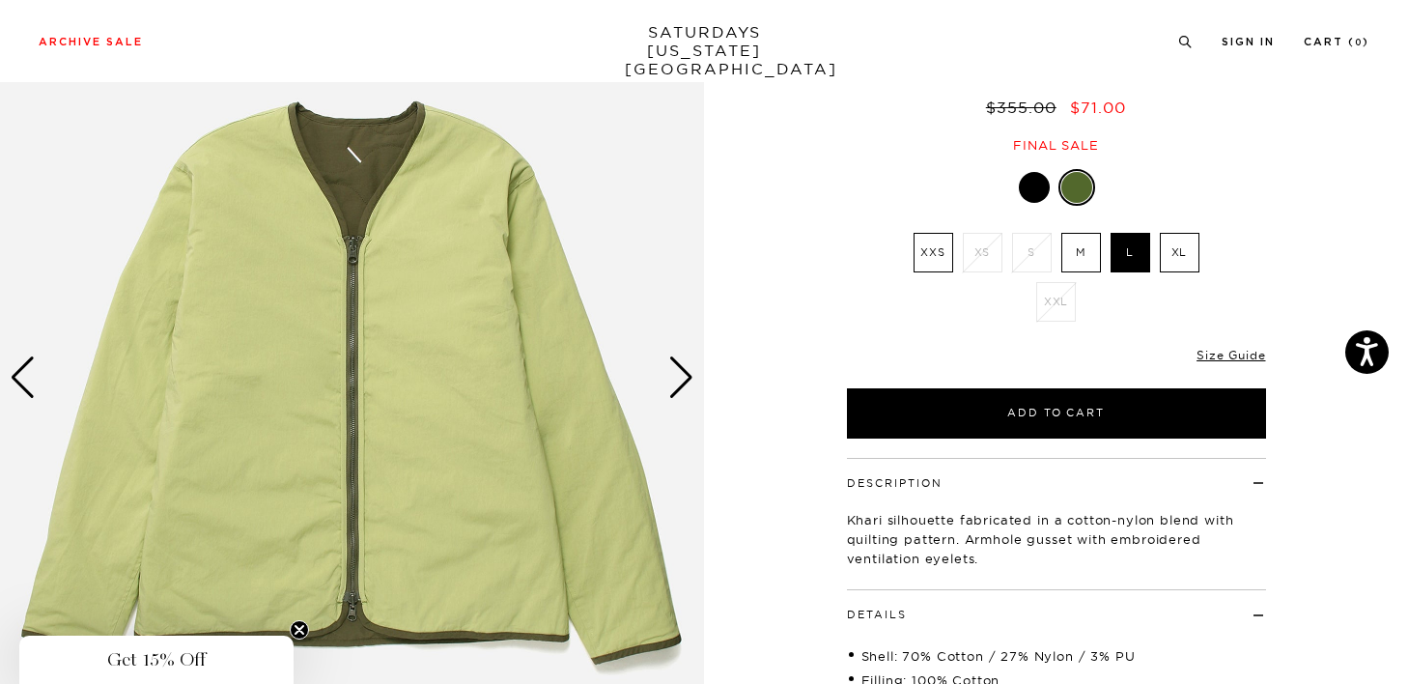
click at [678, 384] on div "Next slide" at bounding box center [681, 377] width 26 height 42
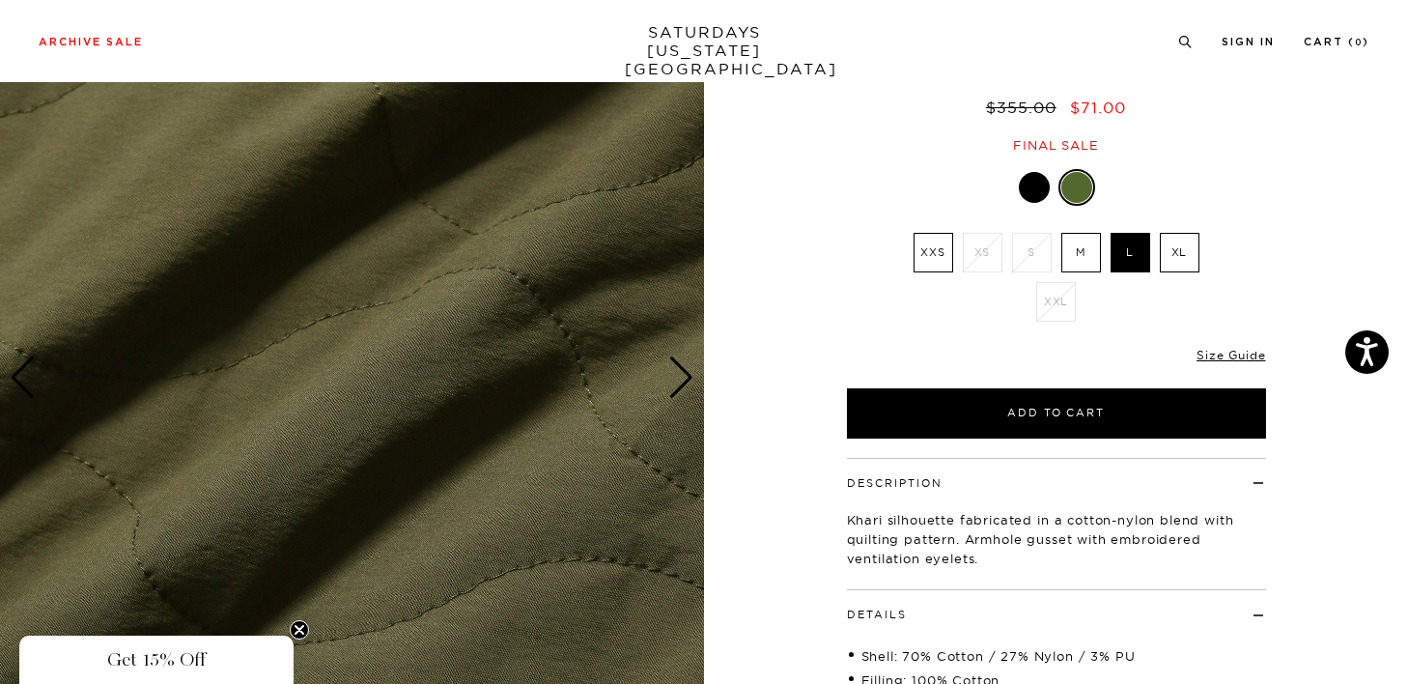
click at [678, 384] on div "Next slide" at bounding box center [681, 377] width 26 height 42
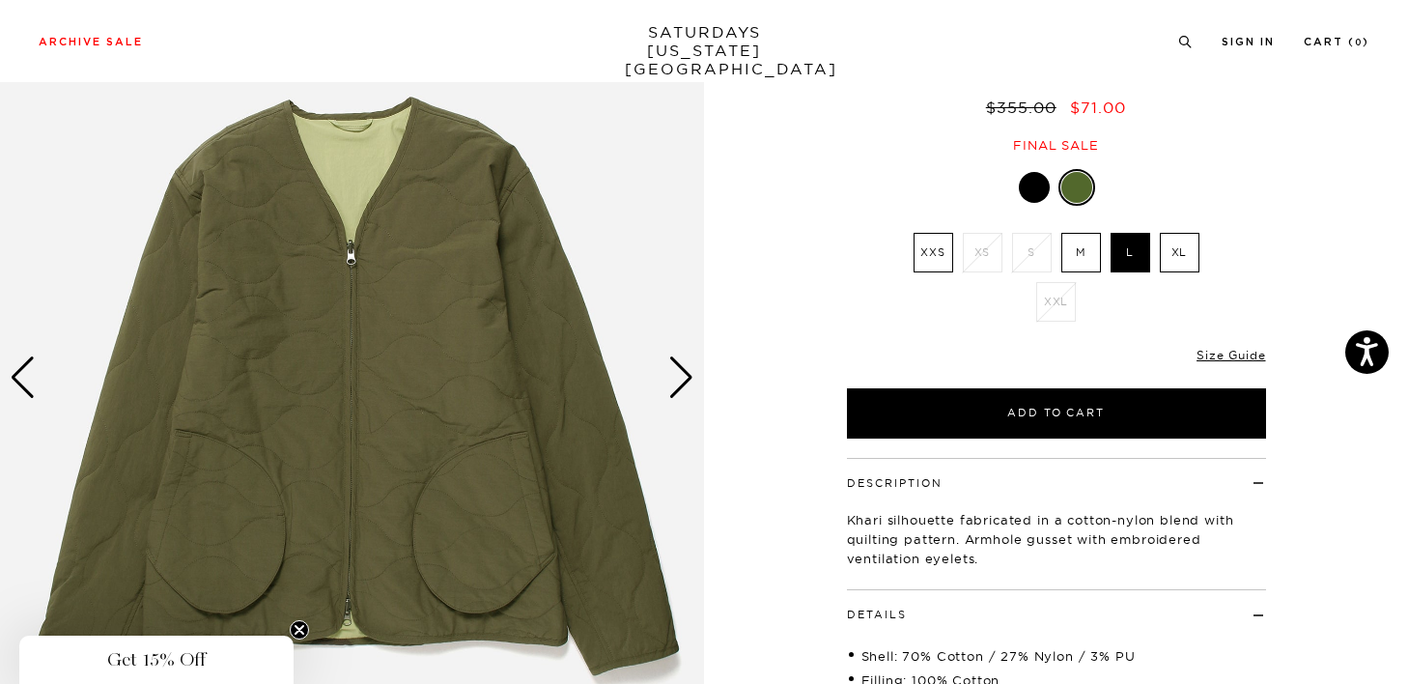
click at [927, 550] on p "Khari silhouette fabricated in a cotton-nylon blend with quilting pattern. Armh…" at bounding box center [1056, 539] width 419 height 58
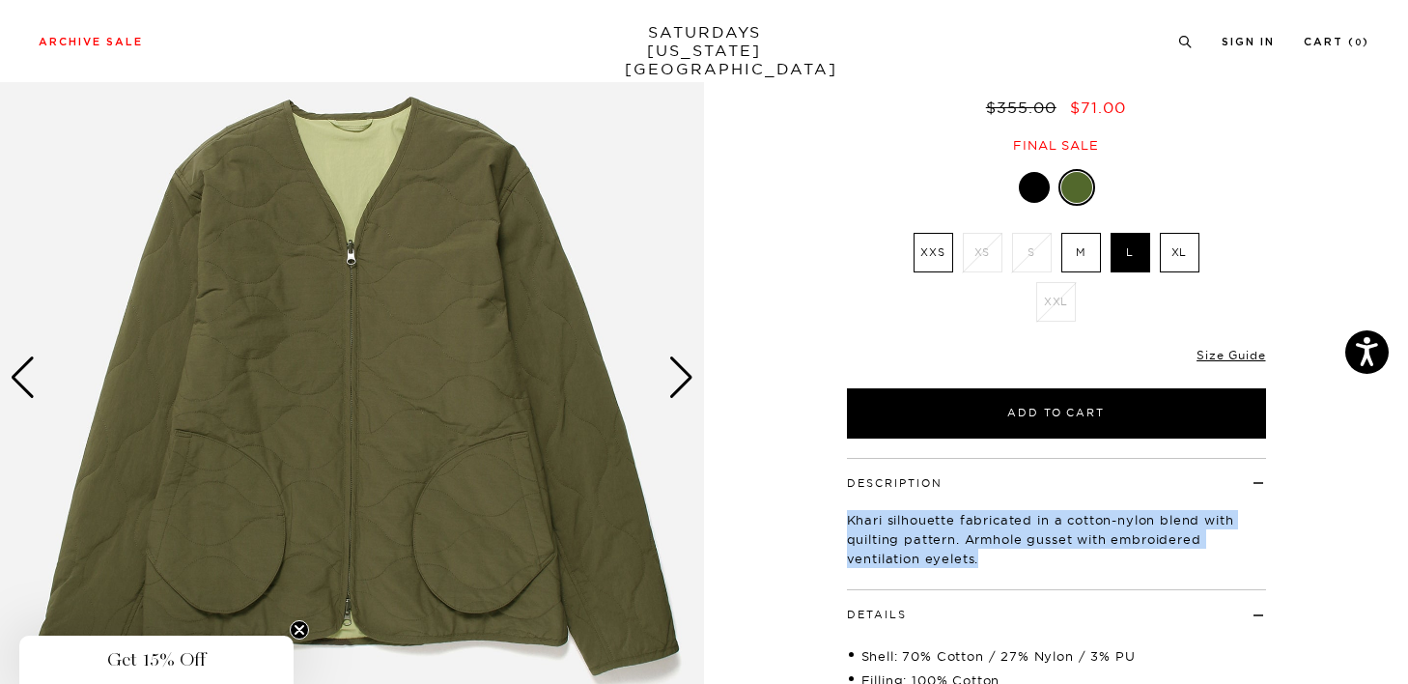
click at [927, 550] on p "Khari silhouette fabricated in a cotton-nylon blend with quilting pattern. Armh…" at bounding box center [1056, 539] width 419 height 58
click at [851, 532] on p "Khari silhouette fabricated in a cotton-nylon blend with quilting pattern. Armh…" at bounding box center [1056, 539] width 419 height 58
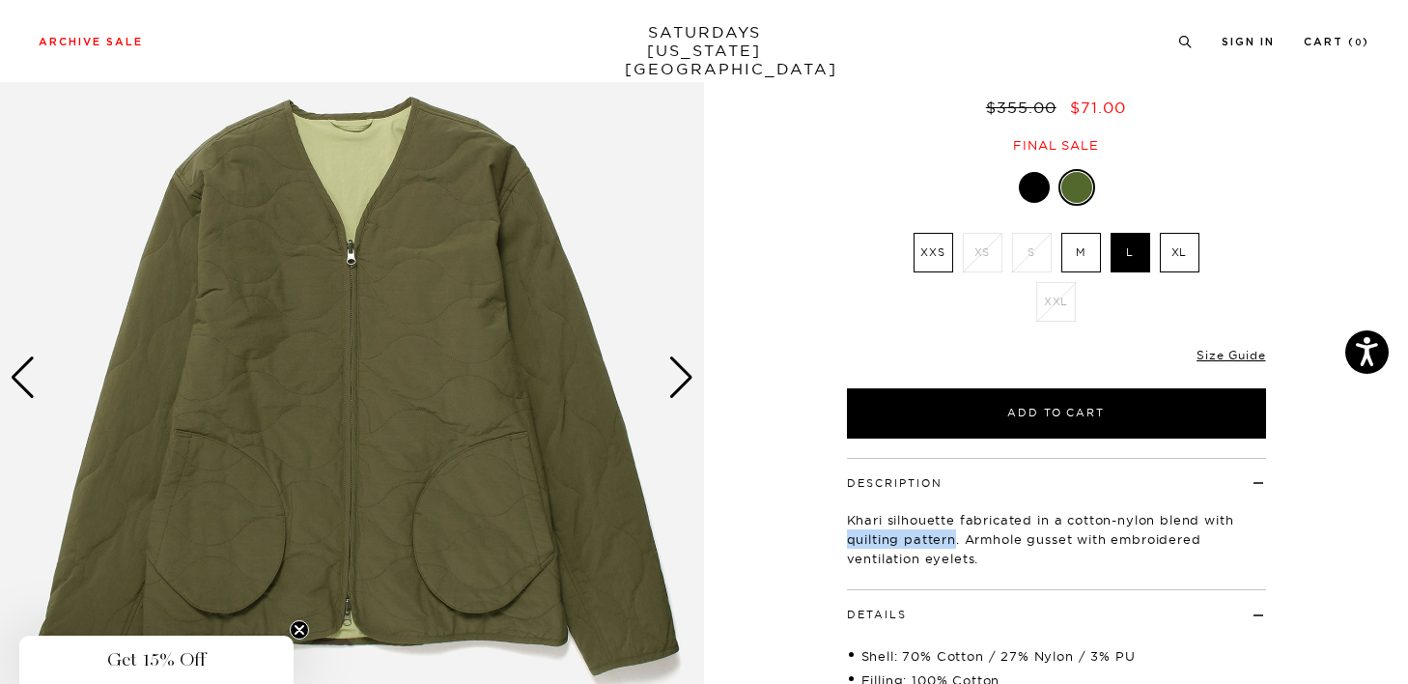
drag, startPoint x: 851, startPoint y: 532, endPoint x: 925, endPoint y: 532, distance: 74.4
click at [925, 532] on p "Khari silhouette fabricated in a cotton-nylon blend with quilting pattern. Armh…" at bounding box center [1056, 539] width 419 height 58
